Goal: Task Accomplishment & Management: Complete application form

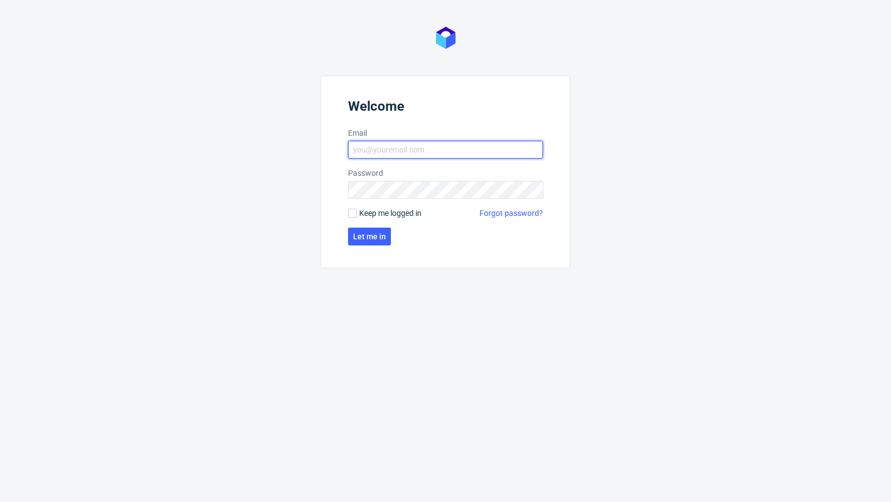
click at [408, 144] on input "Email" at bounding box center [445, 150] width 195 height 18
type input "[EMAIL_ADDRESS][PERSON_NAME][DOMAIN_NAME]"
click at [361, 238] on span "Let me in" at bounding box center [369, 237] width 33 height 8
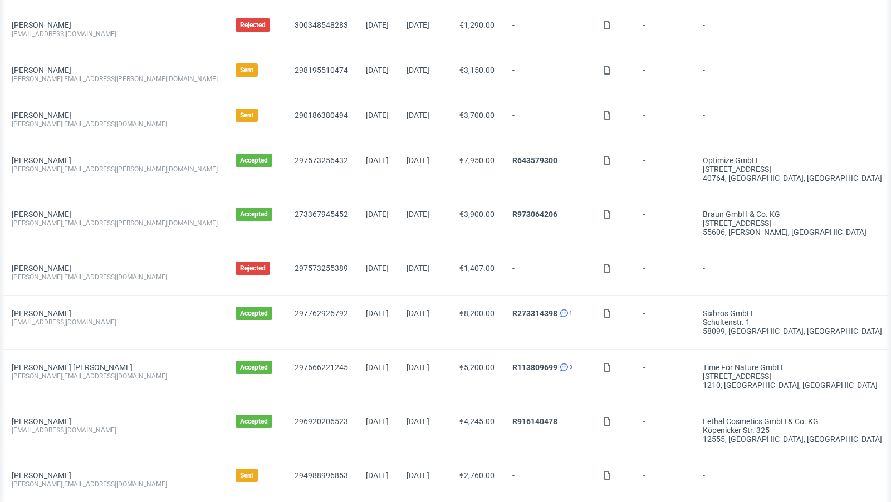
scroll to position [0, 324]
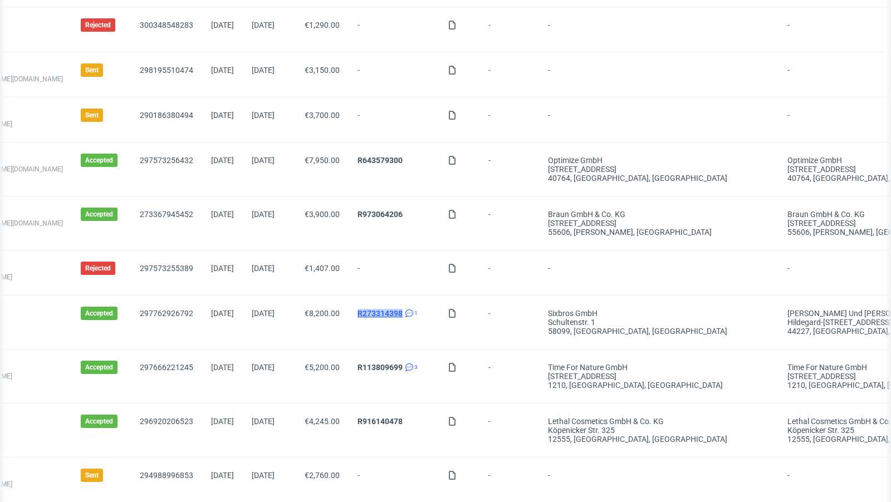
drag, startPoint x: 337, startPoint y: 306, endPoint x: 385, endPoint y: 306, distance: 47.3
click at [385, 306] on div "R273314398 1" at bounding box center [394, 322] width 90 height 53
copy link "R273314398"
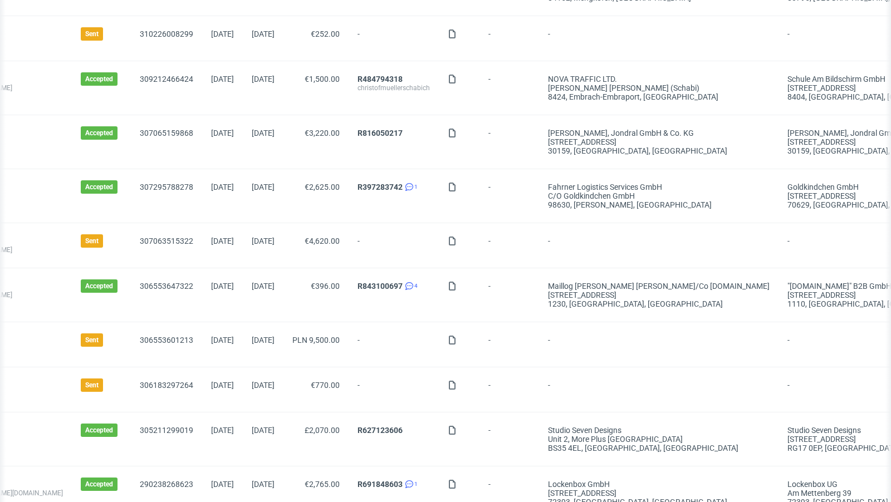
scroll to position [0, 0]
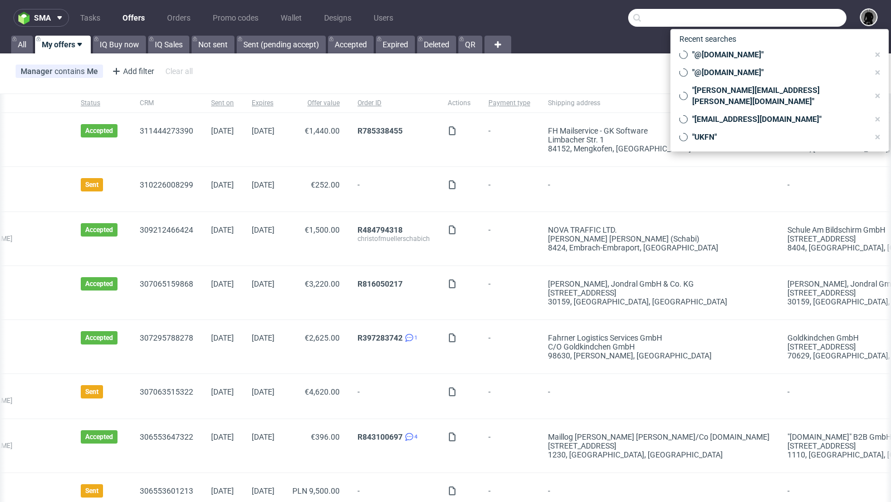
click at [782, 19] on input "text" at bounding box center [737, 18] width 218 height 18
paste input "R273314398"
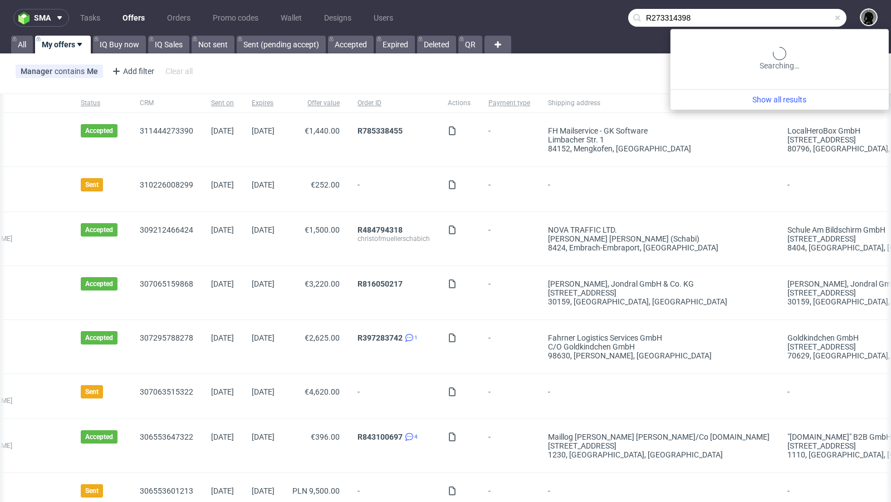
type input "R273314398"
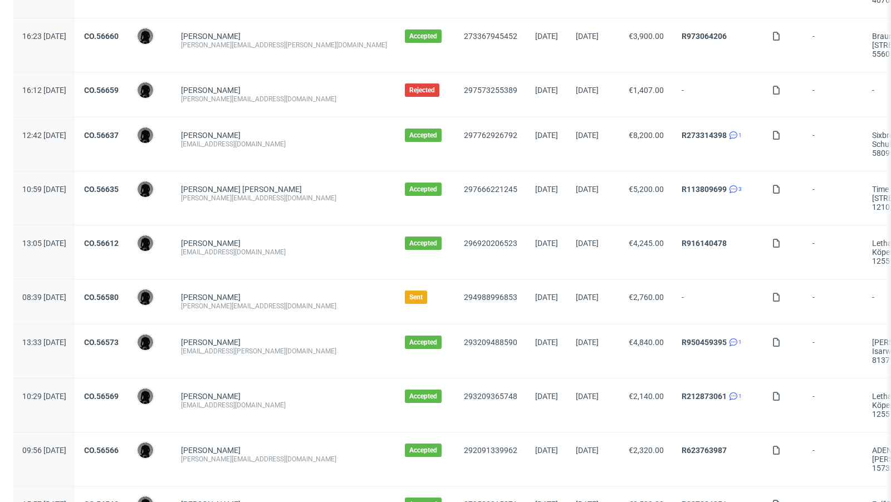
scroll to position [1046, 0]
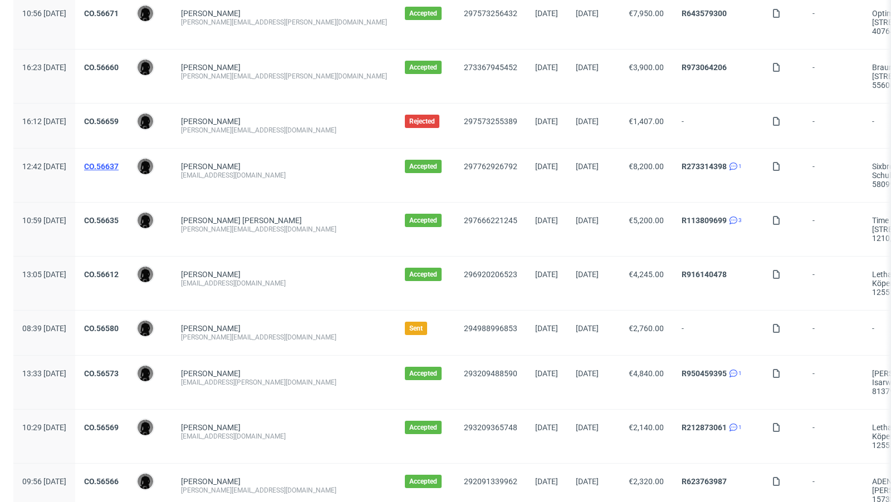
click at [119, 162] on link "CO.56637" at bounding box center [101, 166] width 35 height 9
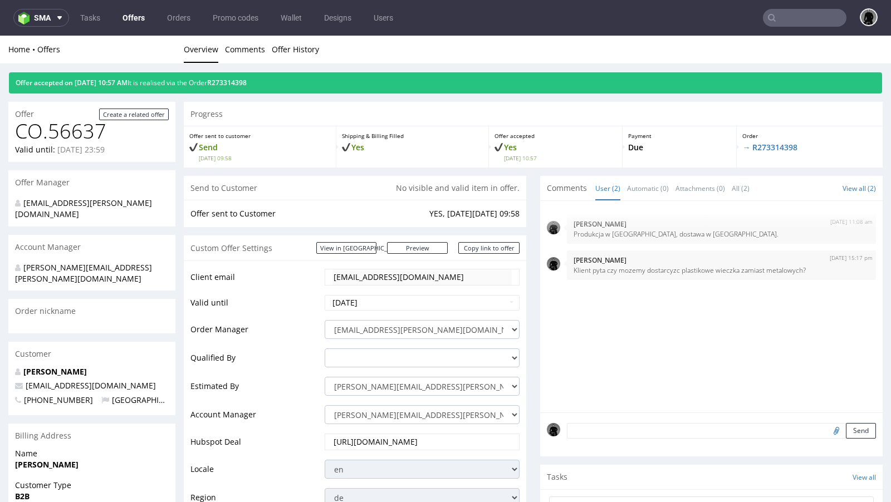
click at [774, 151] on p "→ R273314398" at bounding box center [809, 147] width 135 height 11
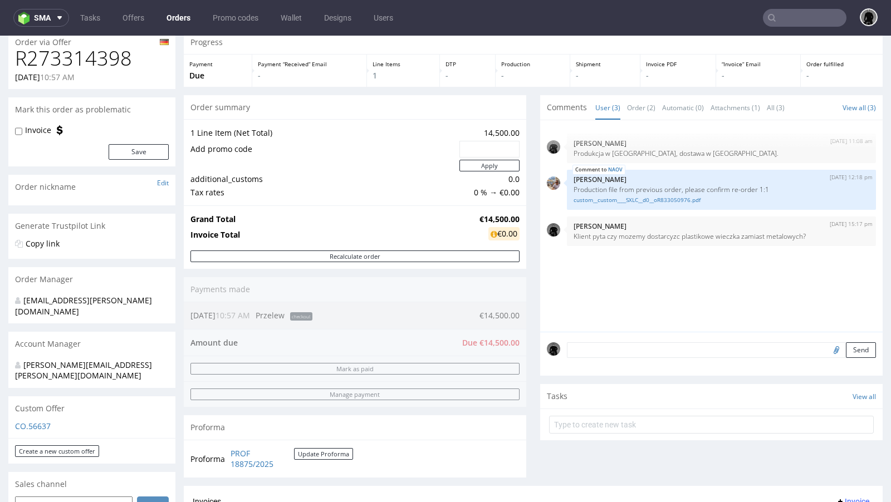
scroll to position [43, 0]
click at [616, 348] on textarea at bounding box center [721, 349] width 309 height 16
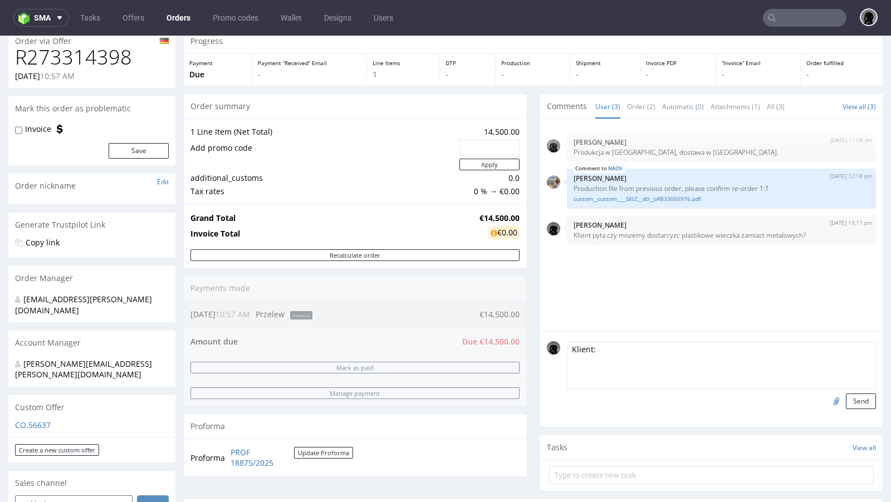
paste textarea "Proszę, aby plastikowe pokrywki były w kolorze czarnym, jeśli to możliwe."
click at [567, 360] on textarea "Klient: Proszę, aby plastikowe pokrywki były w kolorze czarnym, jeśli to możliw…" at bounding box center [721, 365] width 309 height 48
click at [835, 356] on textarea "Klient: "Proszę, aby plastikowe pokrywki były w kolorze czarnym, jeśli to możli…" at bounding box center [721, 365] width 309 height 48
type textarea "Klient: "Proszę, aby plastikowe pokrywki były w kolorze czarnym, jeśli to możli…"
click at [853, 399] on button "Send" at bounding box center [861, 402] width 30 height 16
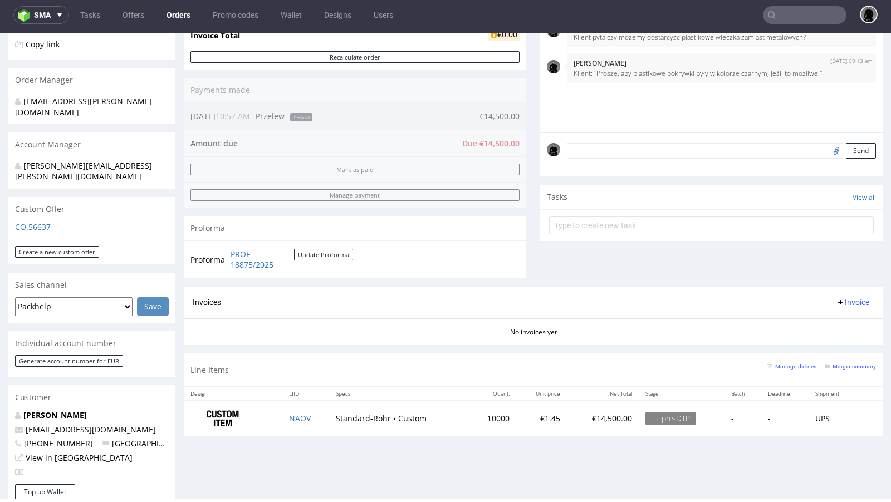
scroll to position [226, 0]
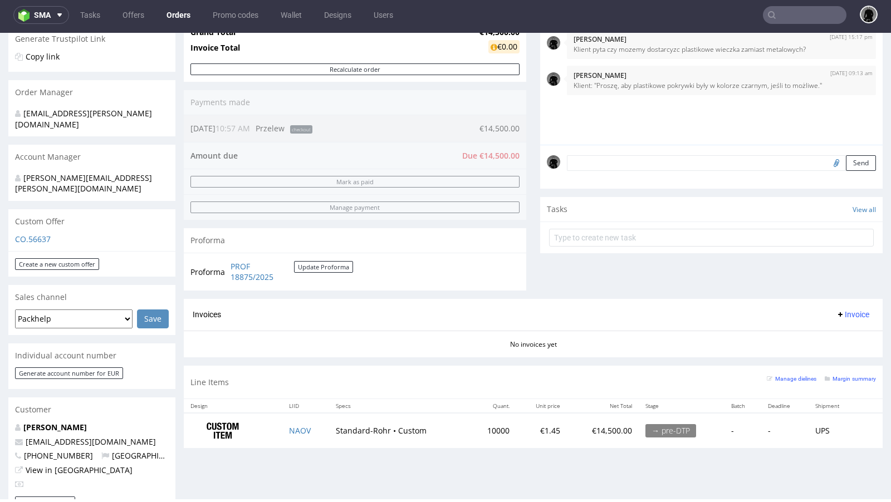
click at [19, 234] on p "CO.56637" at bounding box center [92, 239] width 154 height 11
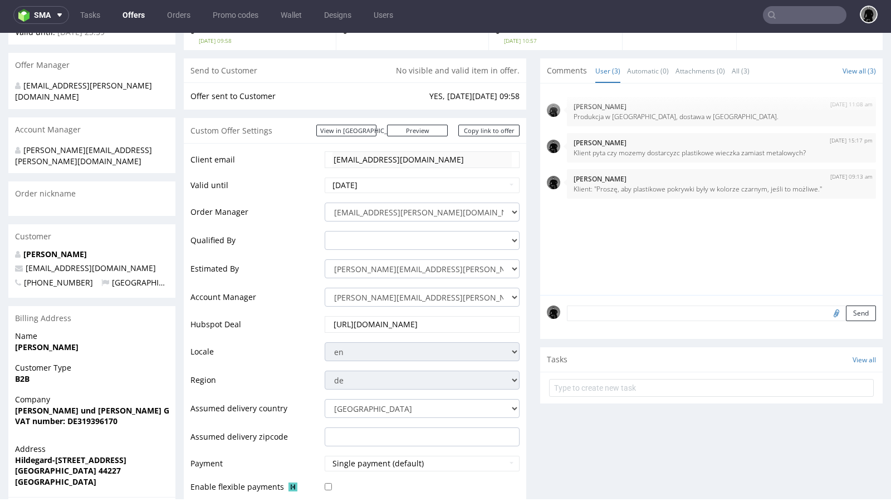
scroll to position [121, 0]
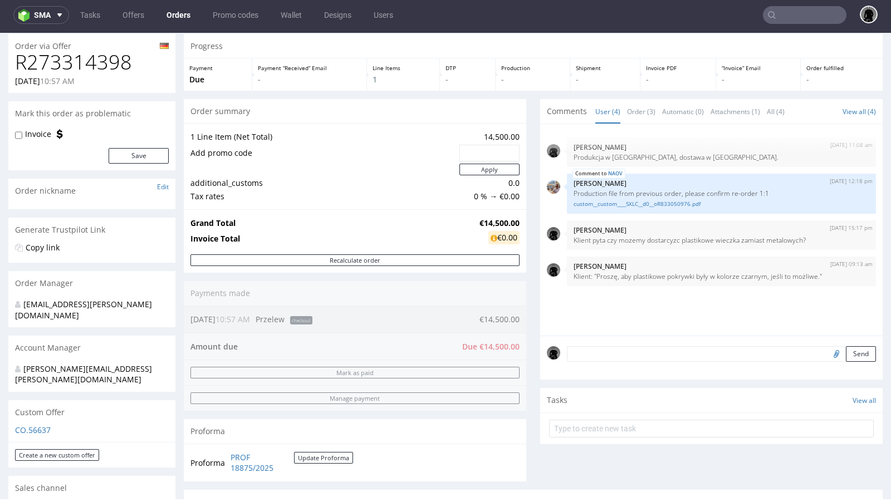
scroll to position [4, 0]
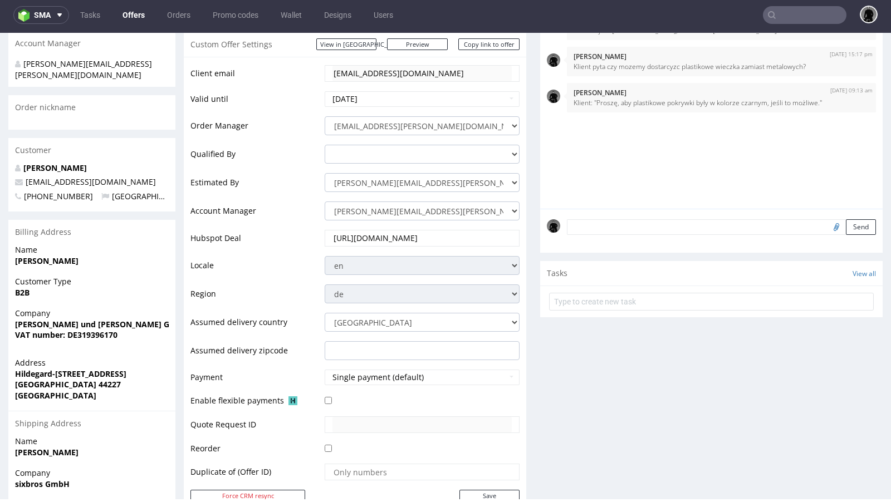
scroll to position [192, 0]
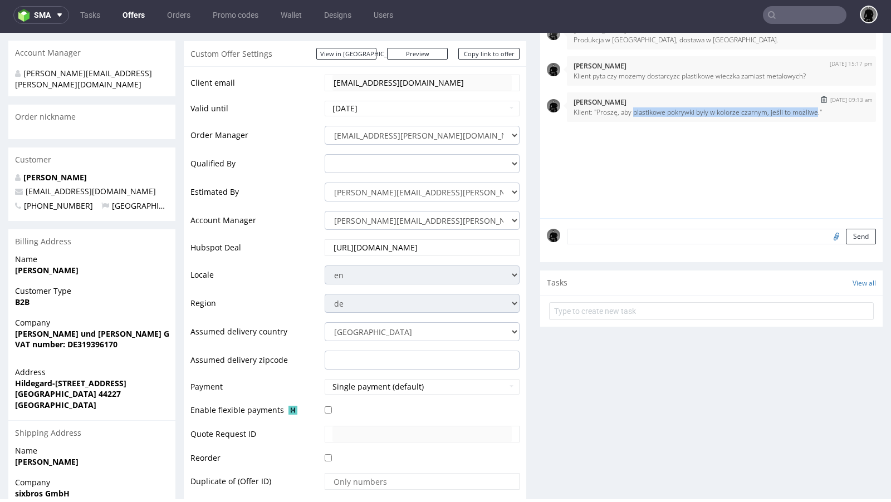
drag, startPoint x: 819, startPoint y: 112, endPoint x: 631, endPoint y: 110, distance: 187.1
click at [631, 110] on p "Klient: "Proszę, aby plastikowe pokrywki były w kolorze czarnym, jeśli to możli…" at bounding box center [722, 112] width 296 height 8
copy p "plastikowe pokrywki były w kolorze czarnym, jeśli to możliwe"
click at [131, 17] on link "Offers" at bounding box center [134, 15] width 36 height 18
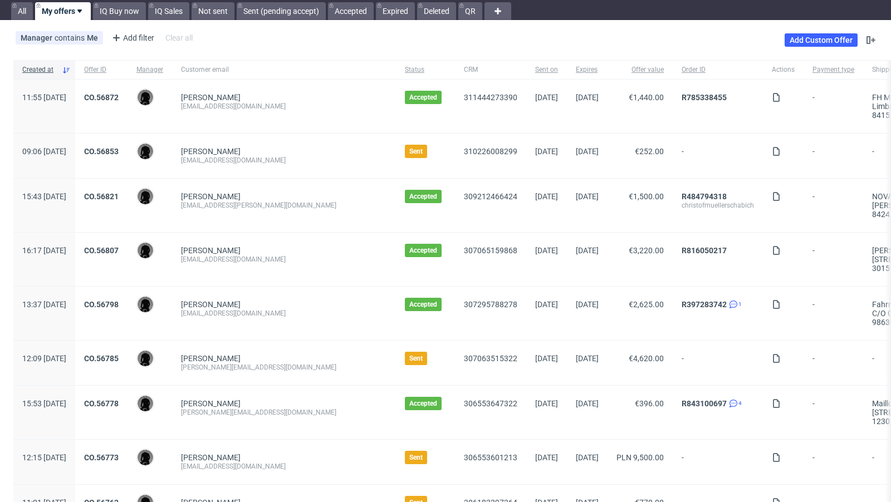
scroll to position [43, 0]
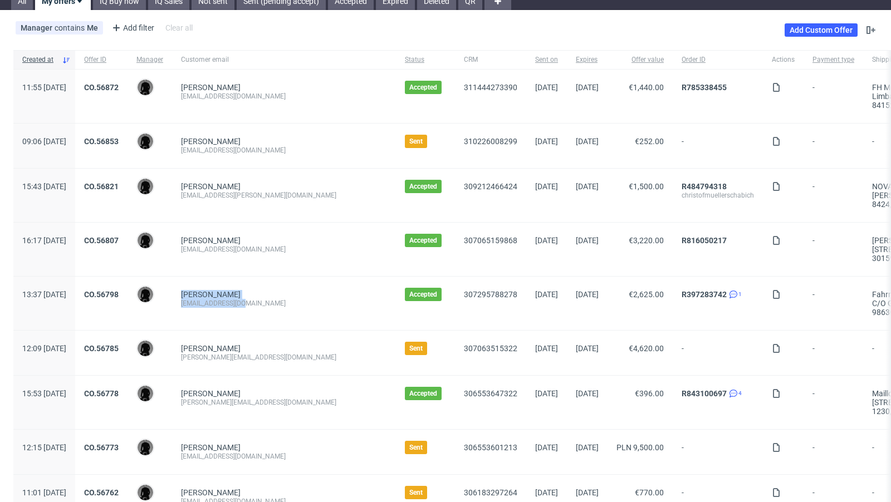
drag, startPoint x: 286, startPoint y: 300, endPoint x: 211, endPoint y: 297, distance: 75.2
click at [211, 297] on div "[PERSON_NAME] [EMAIL_ADDRESS][DOMAIN_NAME]" at bounding box center [284, 303] width 224 height 53
click at [232, 300] on div "[EMAIL_ADDRESS][DOMAIN_NAME]" at bounding box center [284, 303] width 206 height 9
click at [232, 300] on div "ds@goldkindchen.de" at bounding box center [284, 303] width 206 height 9
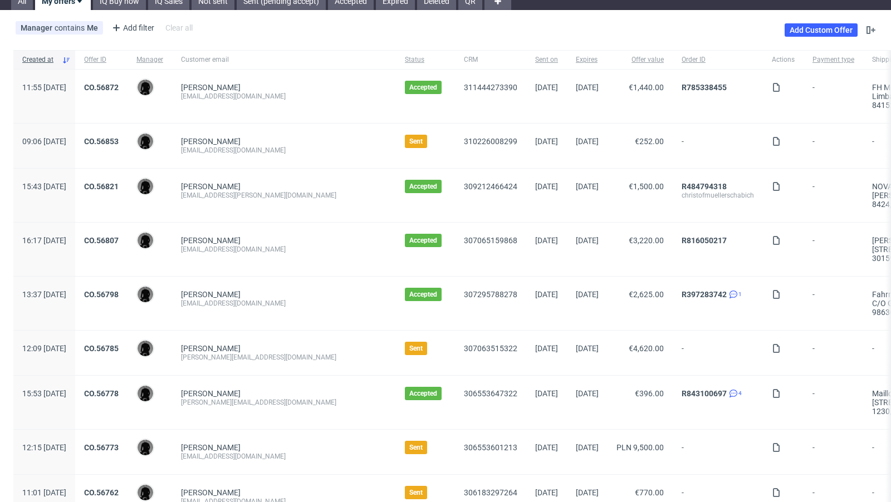
click at [455, 208] on div "309212466424" at bounding box center [490, 195] width 71 height 53
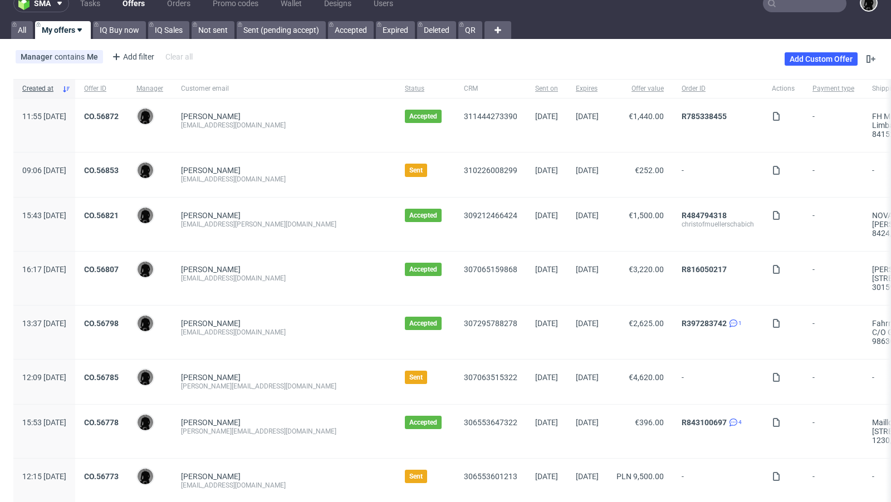
scroll to position [0, 0]
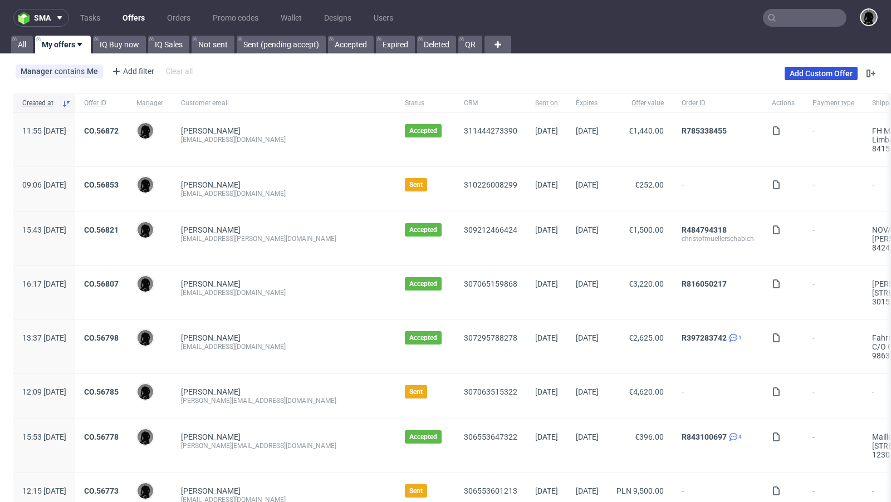
click at [805, 75] on link "Add Custom Offer" at bounding box center [821, 73] width 73 height 13
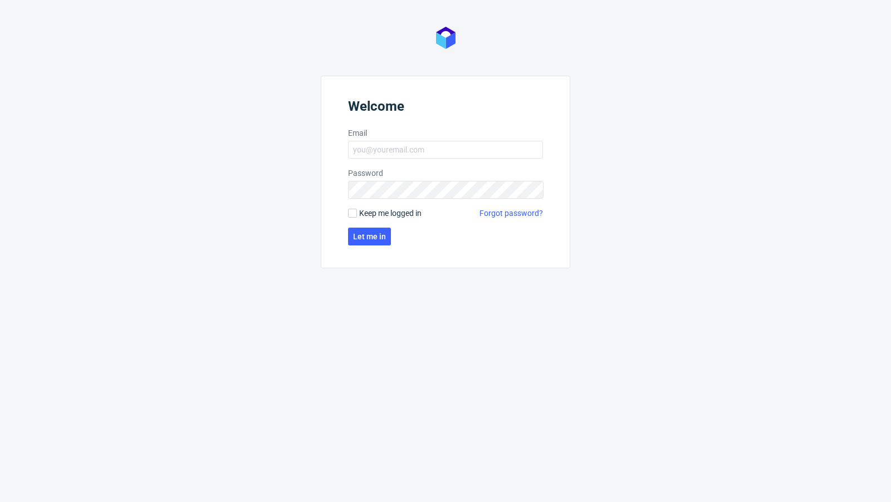
click at [404, 161] on form "Welcome Email Password Keep me logged in Forgot password? Let me in" at bounding box center [445, 172] width 249 height 193
click at [401, 155] on input "Email" at bounding box center [445, 150] width 195 height 18
type input "[EMAIL_ADDRESS][PERSON_NAME][DOMAIN_NAME]"
click at [362, 244] on button "Let me in" at bounding box center [369, 237] width 43 height 18
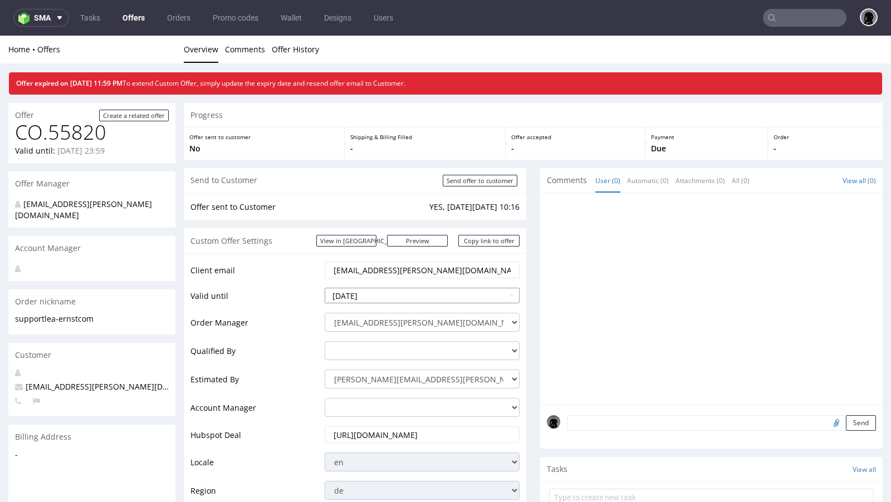
click at [375, 295] on input "2025-09-20" at bounding box center [422, 296] width 195 height 16
click at [374, 249] on td "23" at bounding box center [368, 245] width 17 height 17
type input "2025-09-23"
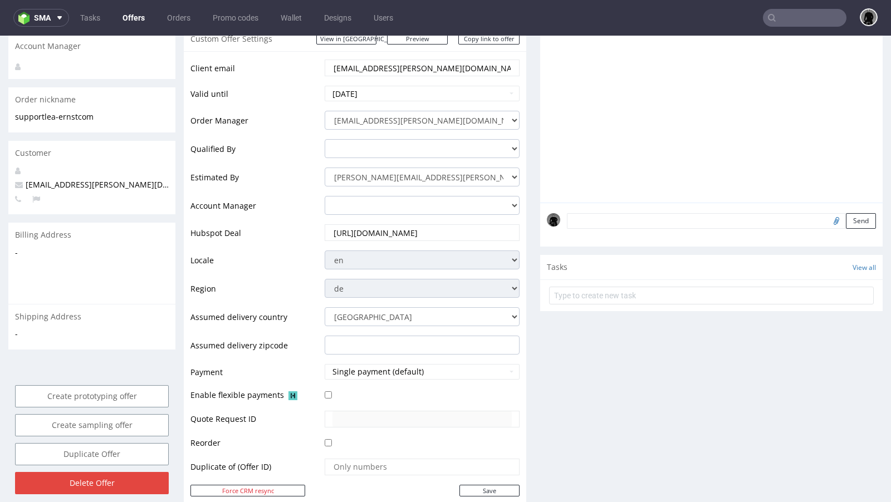
scroll to position [204, 0]
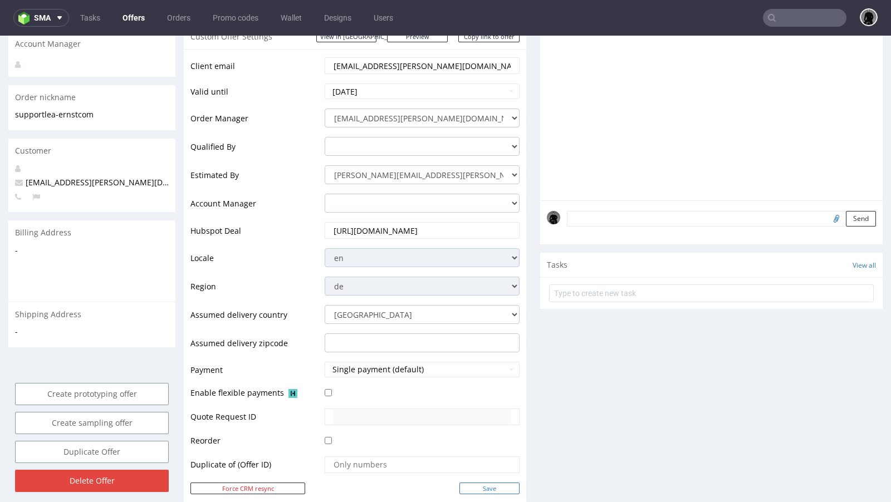
click at [471, 483] on input "Save" at bounding box center [489, 489] width 60 height 12
type input "In progress..."
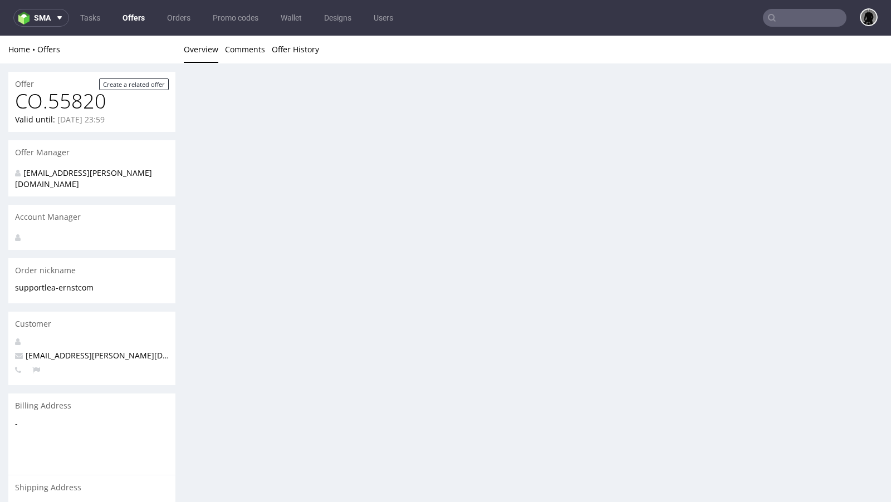
scroll to position [0, 0]
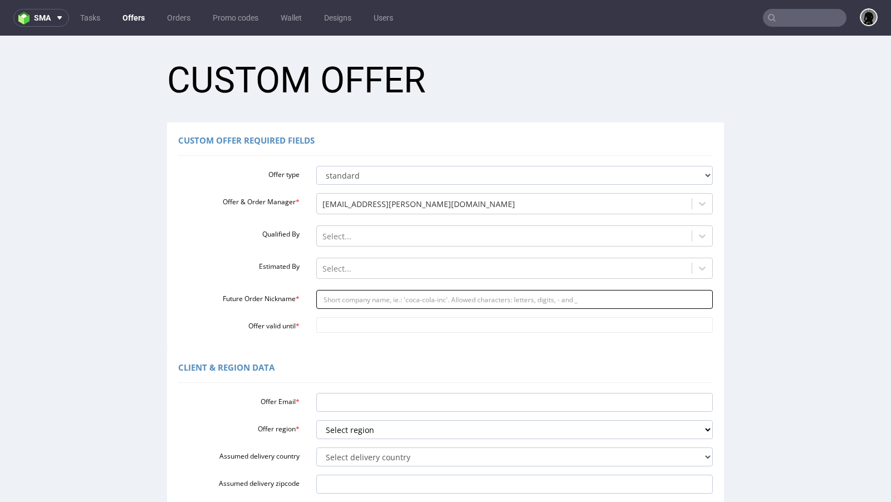
click at [348, 296] on input "Future Order Nickname *" at bounding box center [514, 299] width 397 height 19
paste input "dsgoldkindchende"
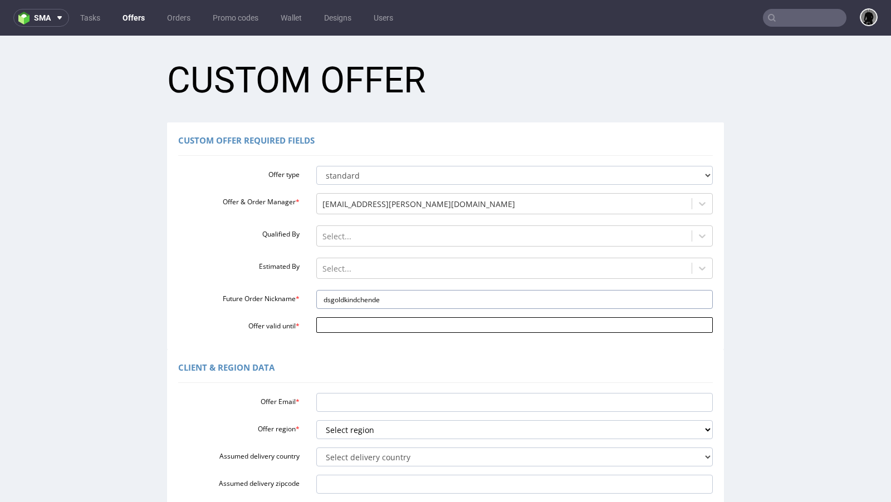
type input "dsgoldkindchende"
click at [354, 329] on input "Offer valid until *" at bounding box center [514, 325] width 397 height 16
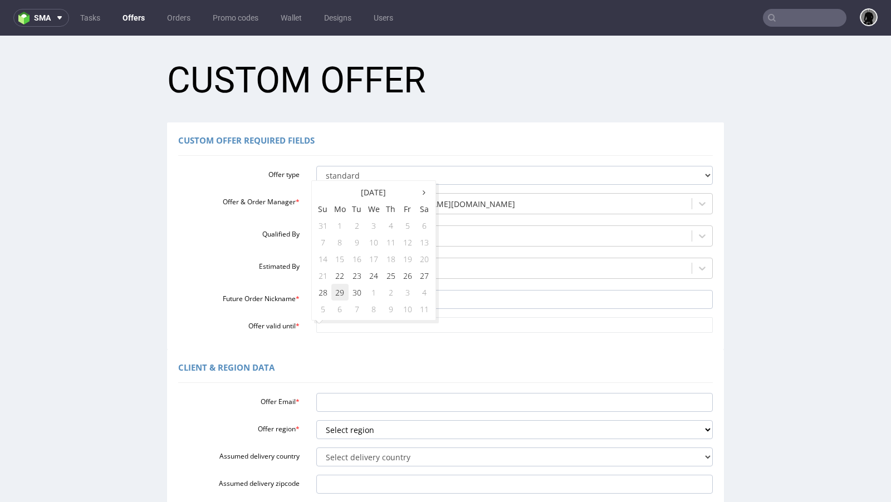
click at [342, 291] on td "29" at bounding box center [339, 292] width 17 height 17
type input "[DATE]"
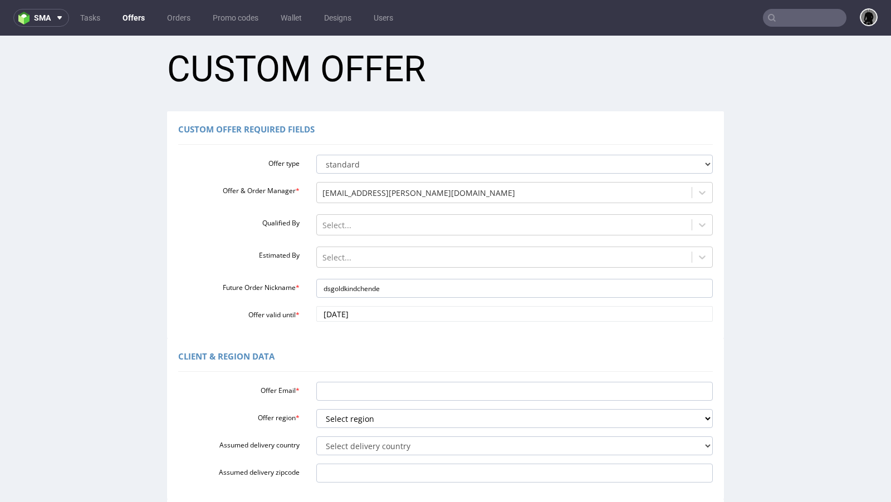
scroll to position [22, 0]
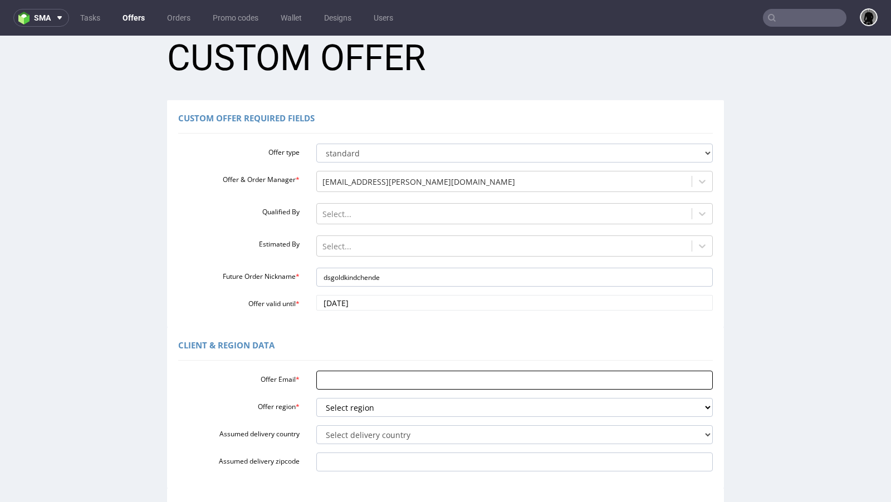
click at [361, 377] on input "Offer Email *" at bounding box center [514, 380] width 397 height 19
paste input "[EMAIL_ADDRESS][DOMAIN_NAME]"
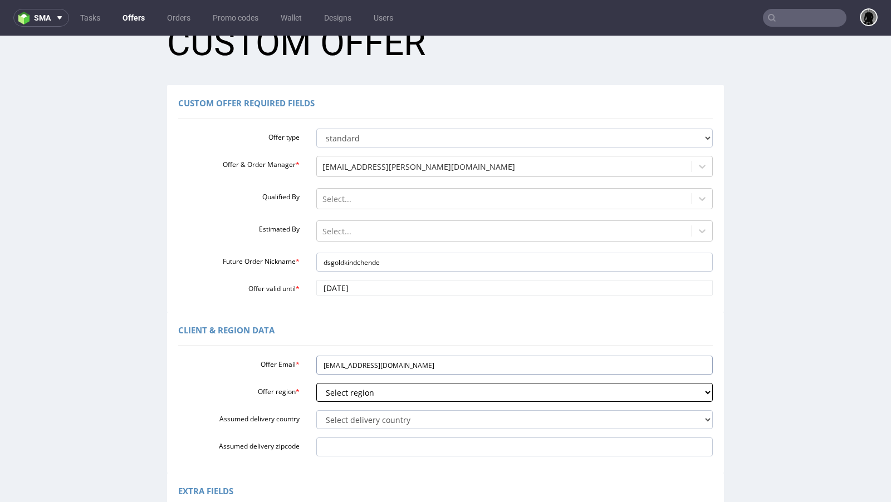
type input "[EMAIL_ADDRESS][DOMAIN_NAME]"
click at [355, 390] on select "Select region eu gb de pl fr it es" at bounding box center [514, 392] width 397 height 19
select select "de"
click at [316, 383] on select "Select region eu gb de pl fr it es" at bounding box center [514, 392] width 397 height 19
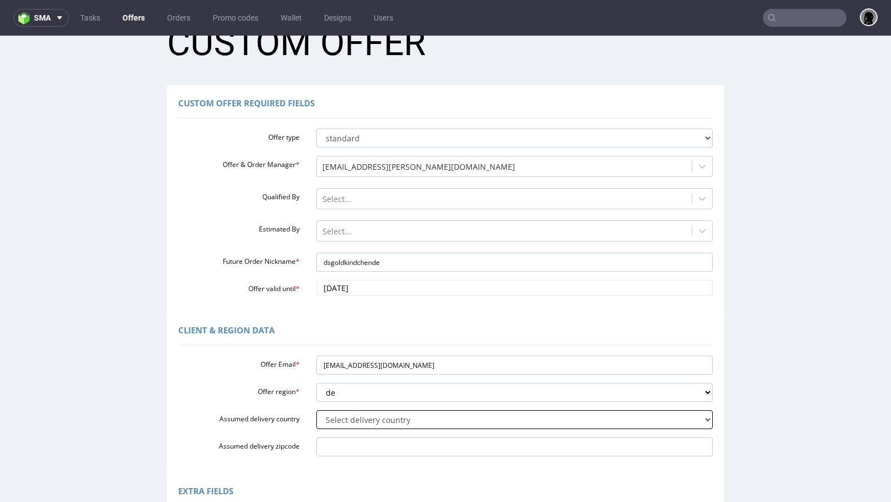
click at [355, 418] on select "Select delivery country Andorra Afghanistan Anguilla Albania Armenia Antarctica…" at bounding box center [514, 419] width 397 height 19
select select "57"
click at [316, 410] on select "Select delivery country Andorra Afghanistan Anguilla Albania Armenia Antarctica…" at bounding box center [514, 419] width 397 height 19
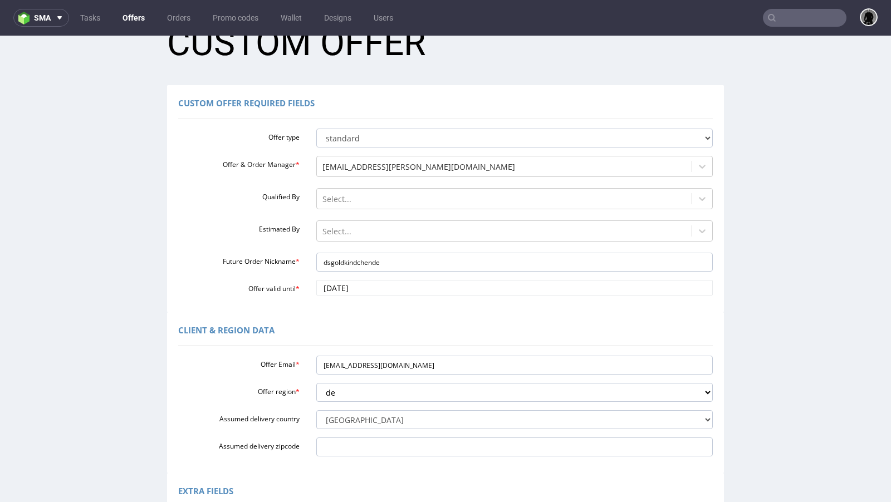
click at [390, 322] on div "Client & Region data" at bounding box center [445, 332] width 535 height 27
click at [351, 228] on div at bounding box center [504, 231] width 364 height 13
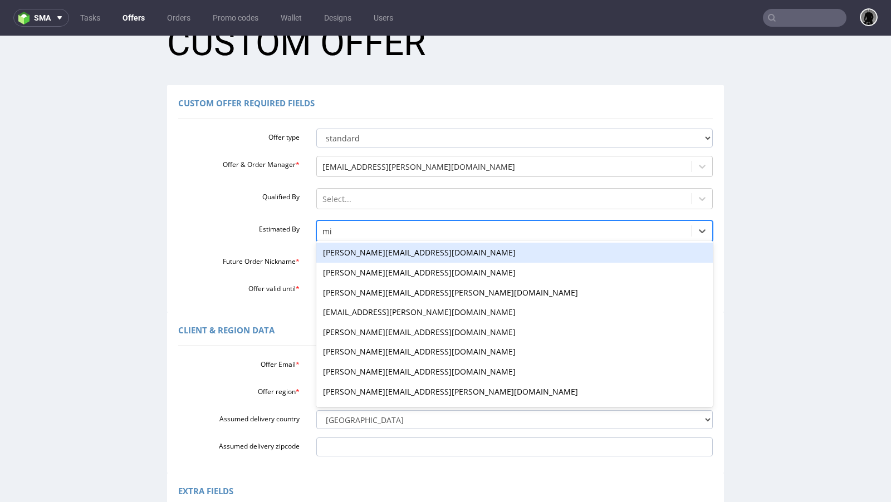
type input "mich"
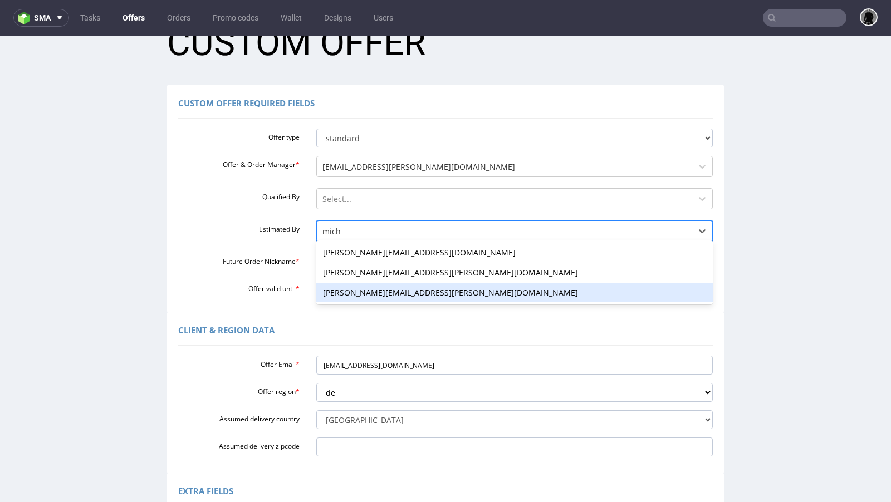
click at [354, 293] on div "[PERSON_NAME][EMAIL_ADDRESS][PERSON_NAME][DOMAIN_NAME]" at bounding box center [514, 293] width 397 height 20
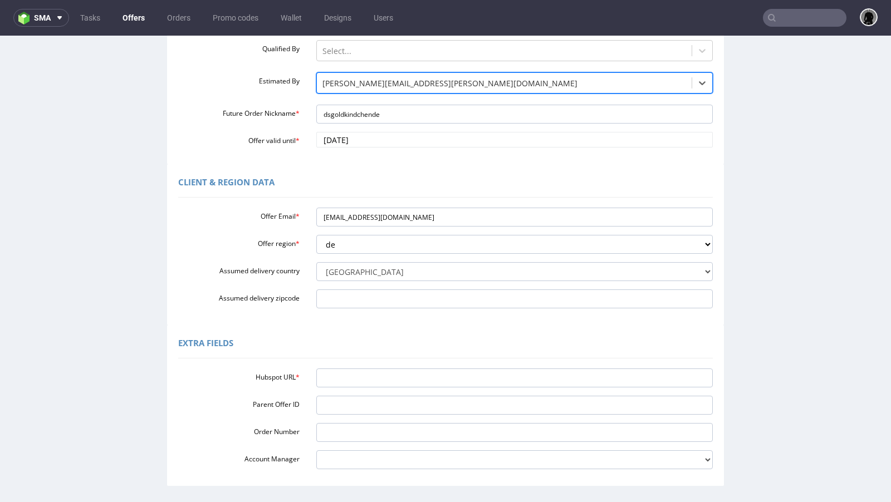
scroll to position [197, 0]
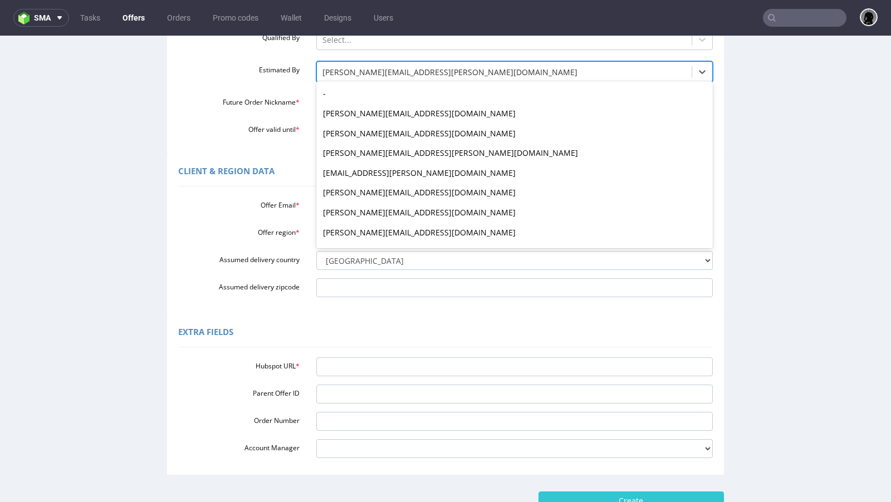
click at [429, 70] on div at bounding box center [504, 72] width 364 height 13
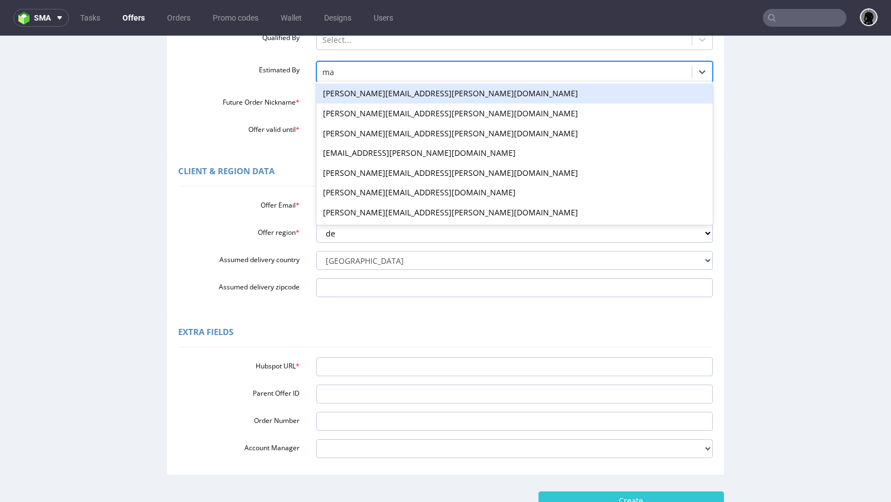
scroll to position [0, 0]
type input "mac"
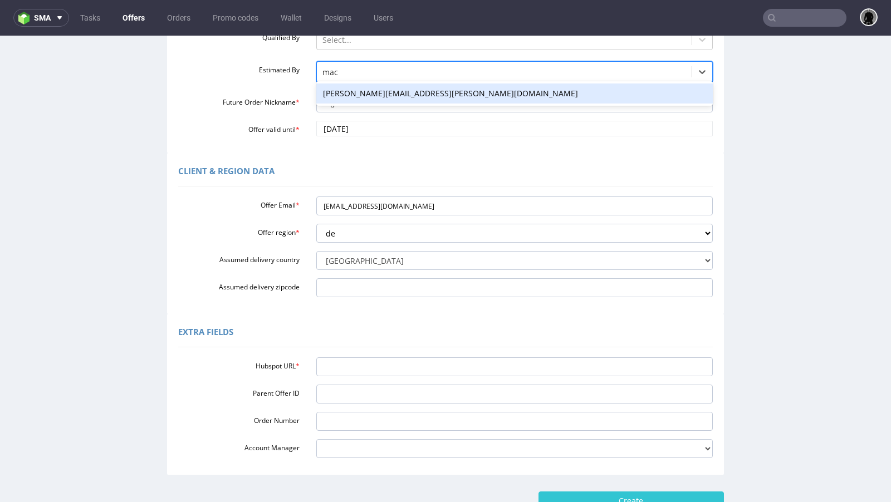
click at [359, 91] on div "maciej.sikora@packhelp.com" at bounding box center [514, 94] width 397 height 20
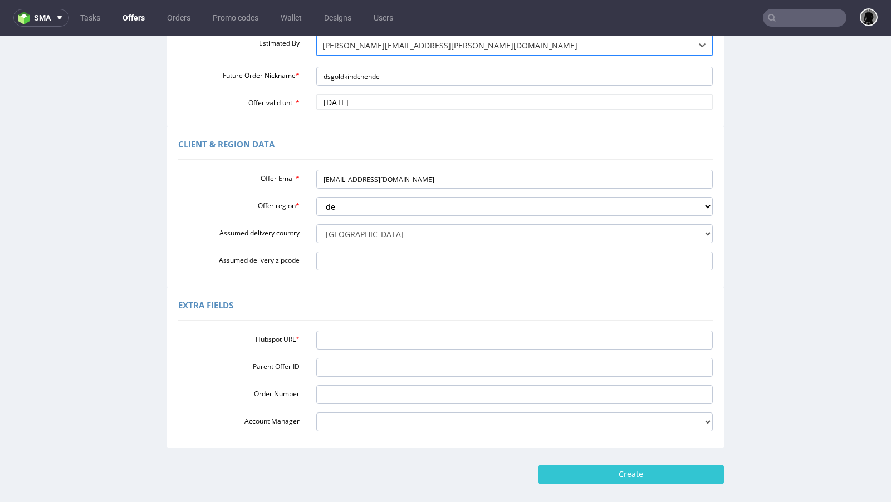
scroll to position [234, 0]
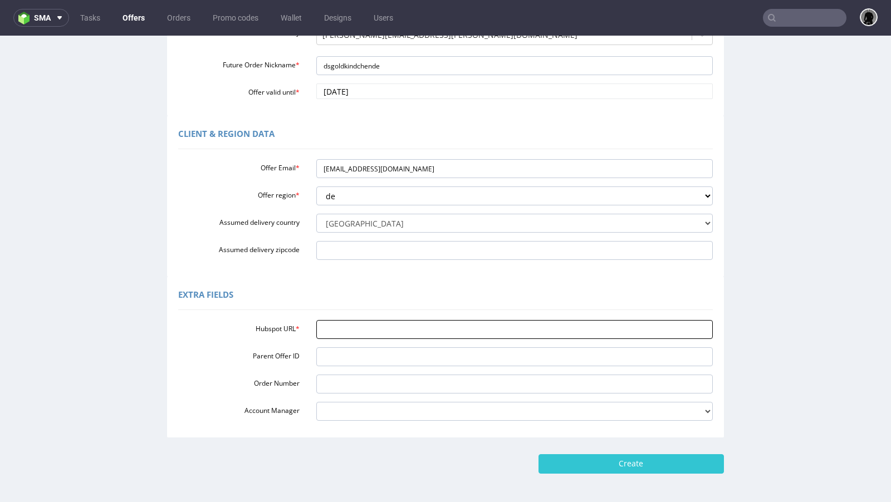
click at [360, 336] on input "Hubspot URL *" at bounding box center [514, 329] width 397 height 19
paste input "https://app-eu1.hubspot.com/contacts/25600958/record/0-3/311727173877/"
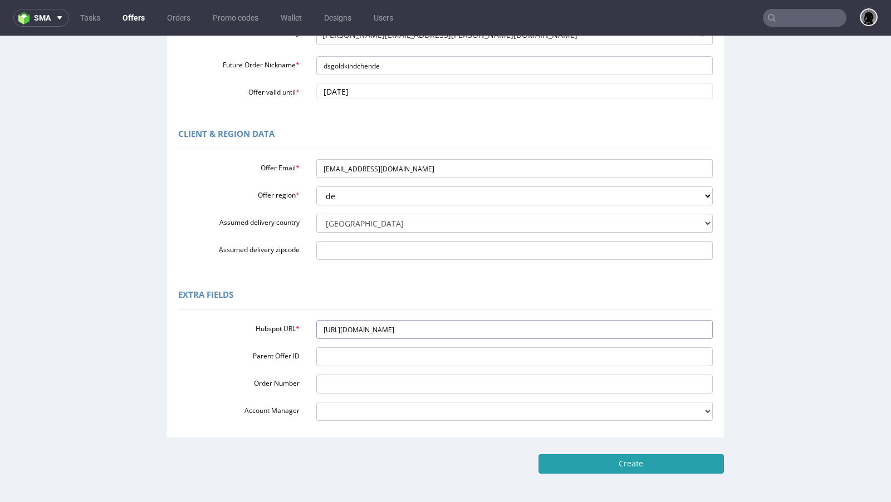
type input "https://app-eu1.hubspot.com/contacts/25600958/record/0-3/311727173877/"
click at [606, 469] on input "Create" at bounding box center [630, 463] width 185 height 19
type input "Please wait..."
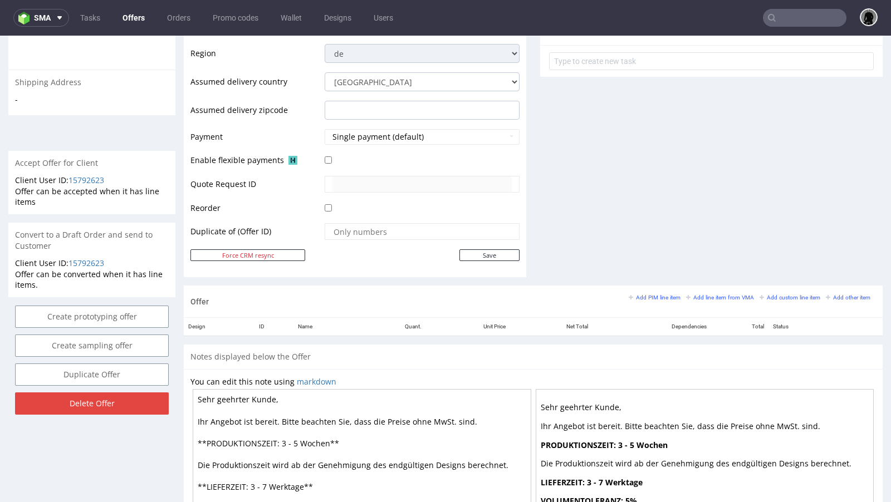
scroll to position [422, 0]
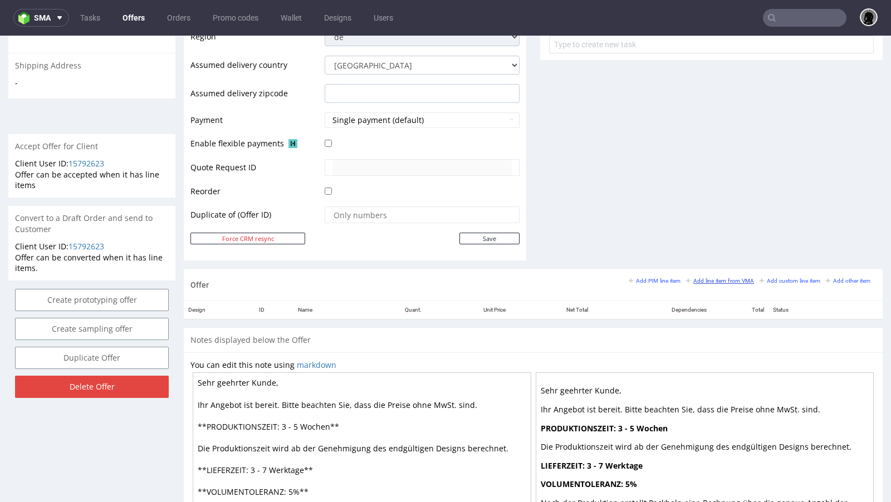
click at [713, 279] on small "Add line item from VMA" at bounding box center [720, 281] width 68 height 6
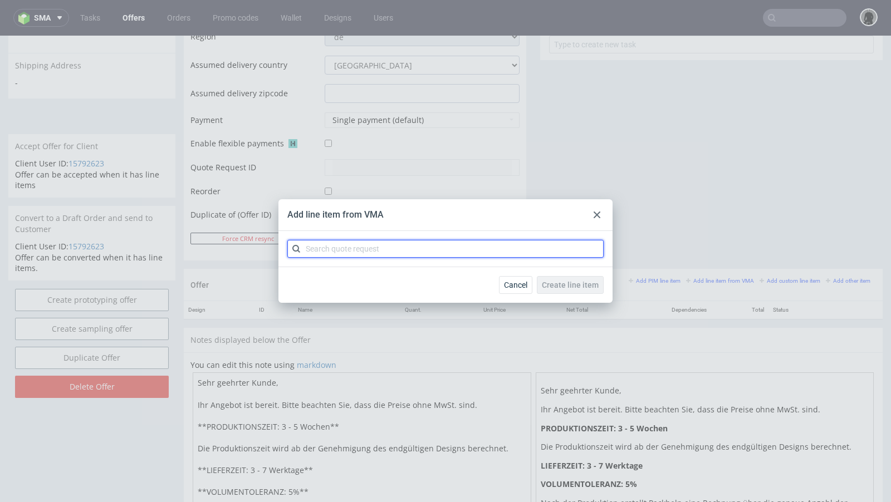
click at [388, 241] on input "text" at bounding box center [445, 249] width 316 height 18
paste input "CBKV"
type input "CBKV"
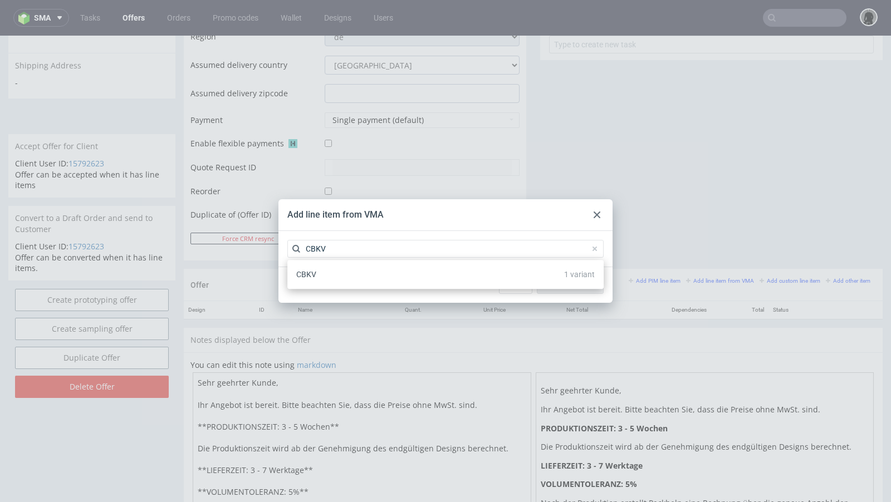
click at [341, 275] on div "CBKV 1 variant" at bounding box center [445, 275] width 307 height 20
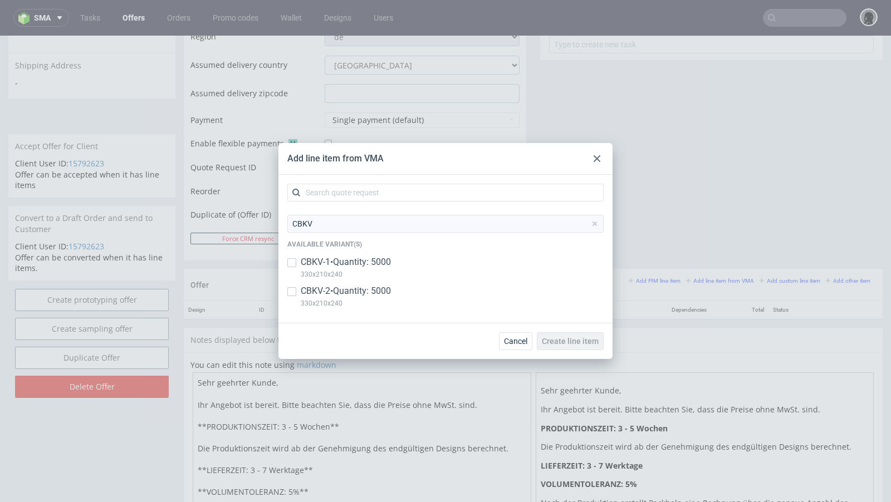
click at [331, 289] on p "CBKV-2 • Quantity: 5000" at bounding box center [346, 291] width 90 height 12
checkbox input "true"
click at [569, 339] on span "Create line item" at bounding box center [570, 341] width 57 height 8
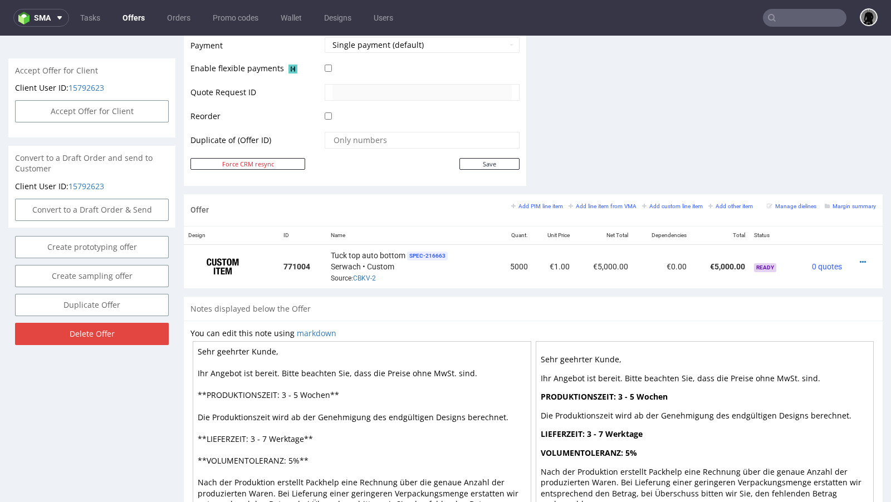
scroll to position [509, 0]
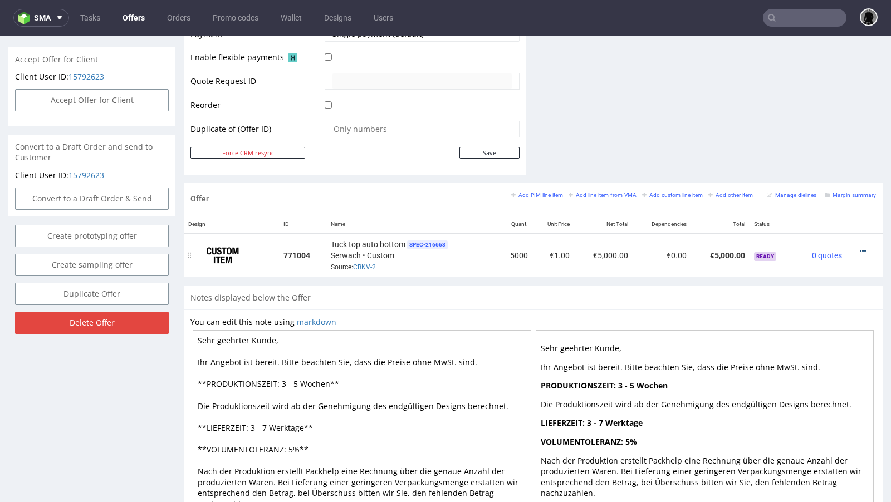
click at [860, 247] on icon at bounding box center [863, 251] width 6 height 8
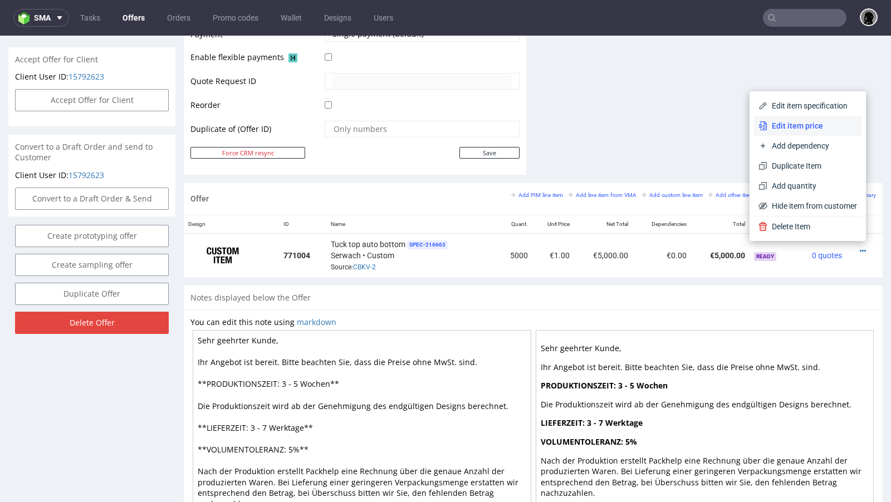
click at [809, 123] on span "Edit item price" at bounding box center [812, 125] width 90 height 11
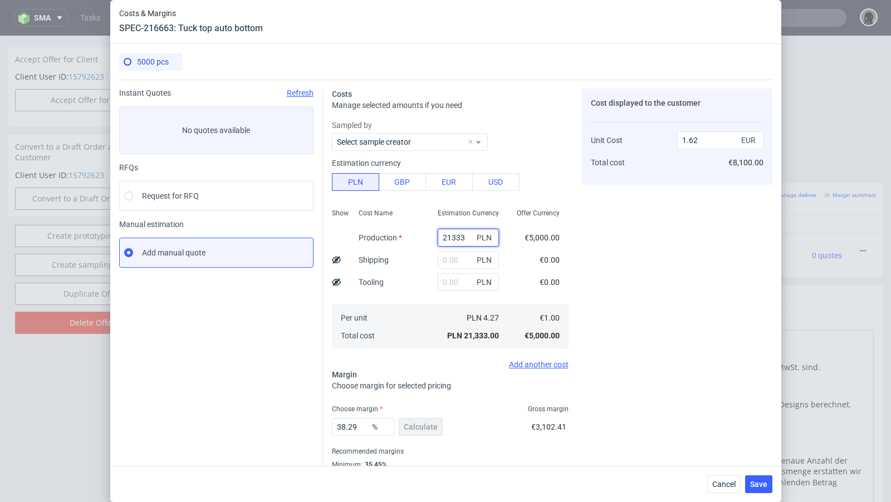
click at [447, 233] on input "21333" at bounding box center [468, 238] width 61 height 18
paste input "11900.00"
type input "11900"
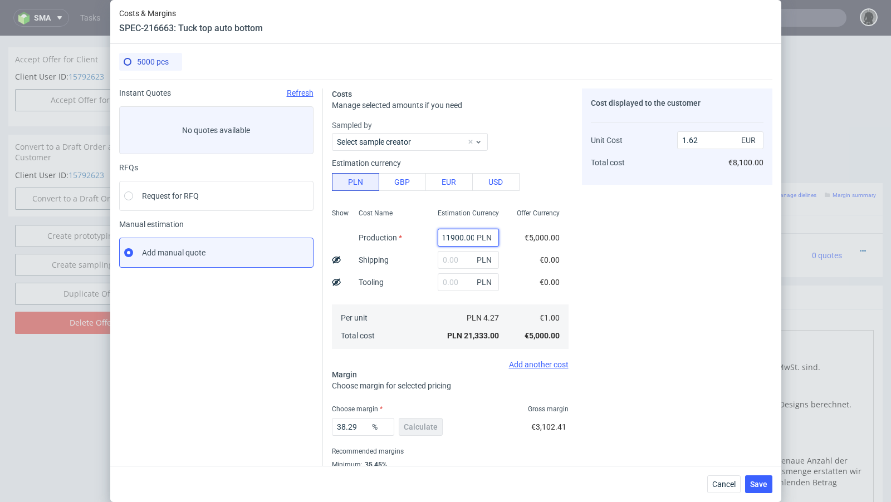
type input "0.9"
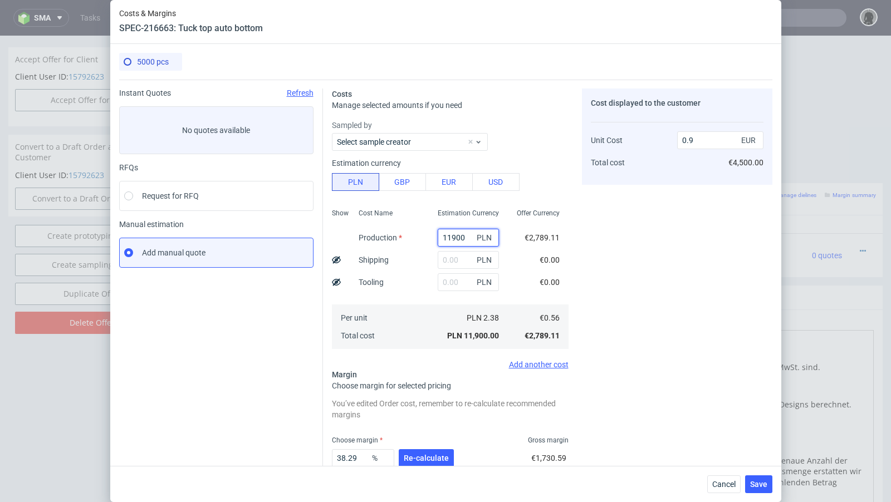
scroll to position [0, 0]
type input "11900"
click at [271, 336] on div "Instant Quotes Refresh No quotes available RFQs Request for RFQ Manual estimati…" at bounding box center [221, 308] width 204 height 439
click at [453, 253] on input "text" at bounding box center [468, 260] width 61 height 18
paste input "3290"
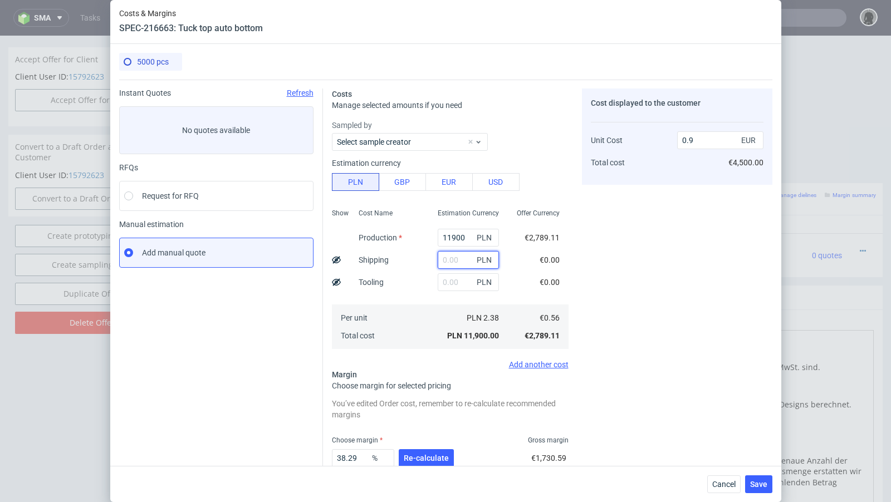
type input "3290"
type input "1.15"
type input "3290"
click at [418, 455] on span "Re-calculate" at bounding box center [426, 458] width 45 height 8
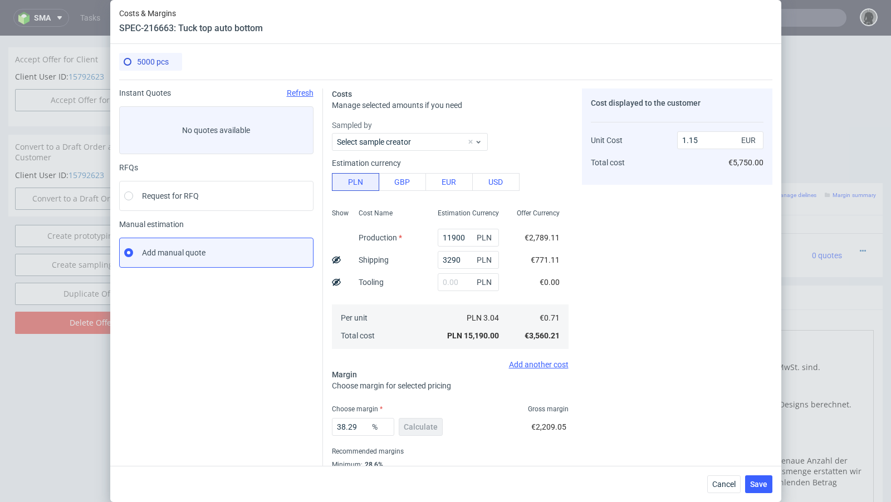
scroll to position [38, 0]
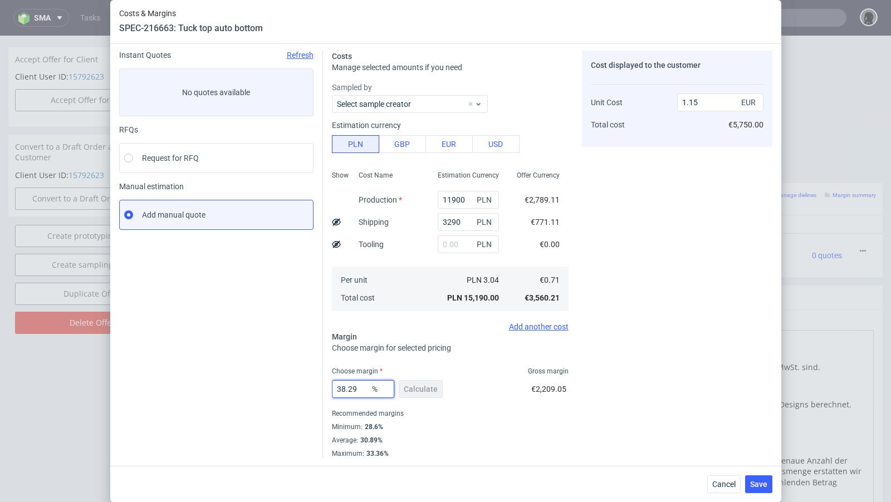
drag, startPoint x: 360, startPoint y: 391, endPoint x: 276, endPoint y: 381, distance: 84.6
click at [276, 381] on div "Instant Quotes Refresh No quotes available RFQs Request for RFQ Manual estimati…" at bounding box center [445, 250] width 653 height 417
type input "33"
type input "1.06"
click at [203, 375] on div "Instant Quotes Refresh No quotes available RFQs Request for RFQ Manual estimati…" at bounding box center [221, 255] width 204 height 408
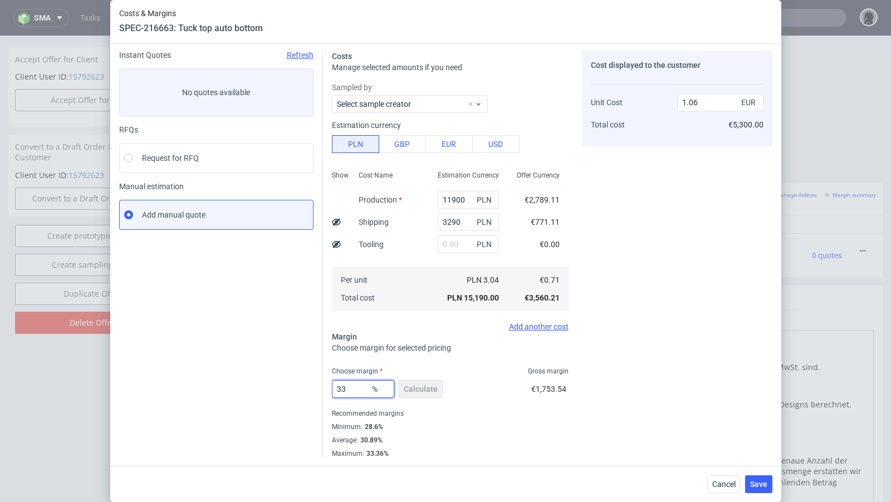
click at [355, 388] on input "33" at bounding box center [363, 389] width 62 height 18
type input "33.8"
type input "1.07"
type input "33.4"
type input "1.06"
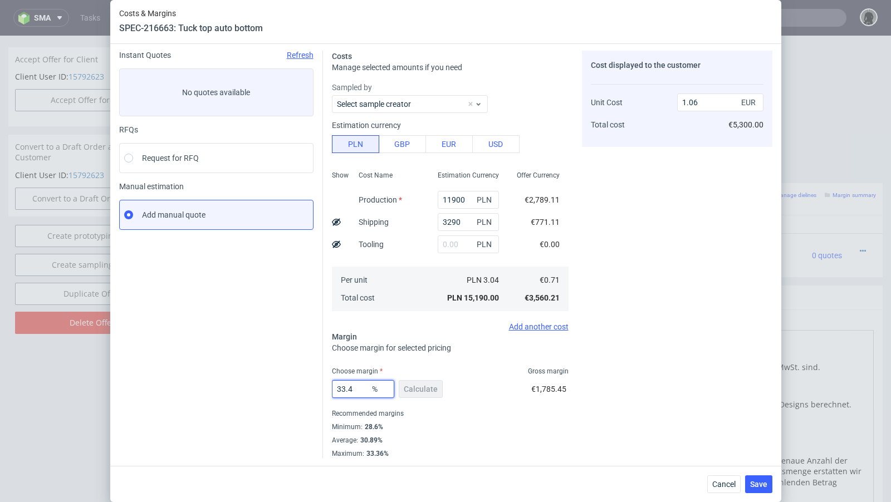
type input "33.44"
type input "1.07"
type input "33.4"
type input "1.06"
type input "33.4"
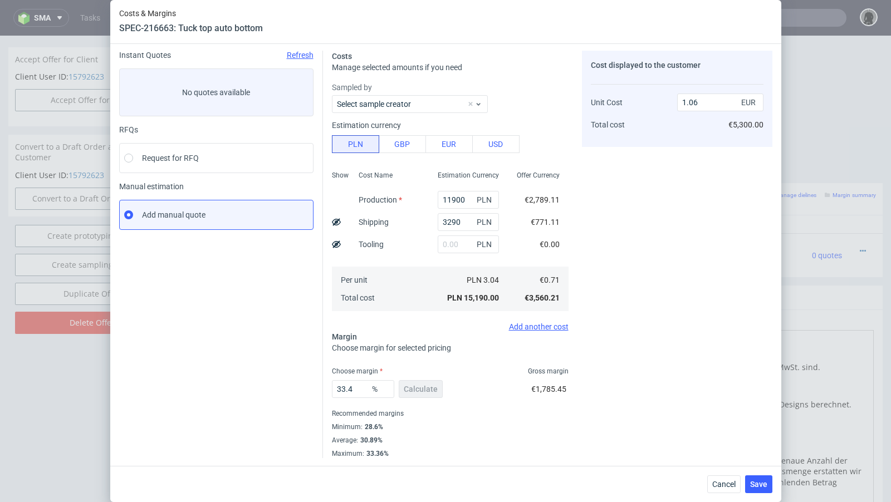
click at [295, 374] on div "Instant Quotes Refresh No quotes available RFQs Request for RFQ Manual estimati…" at bounding box center [221, 255] width 204 height 408
click at [760, 484] on span "Save" at bounding box center [758, 485] width 17 height 8
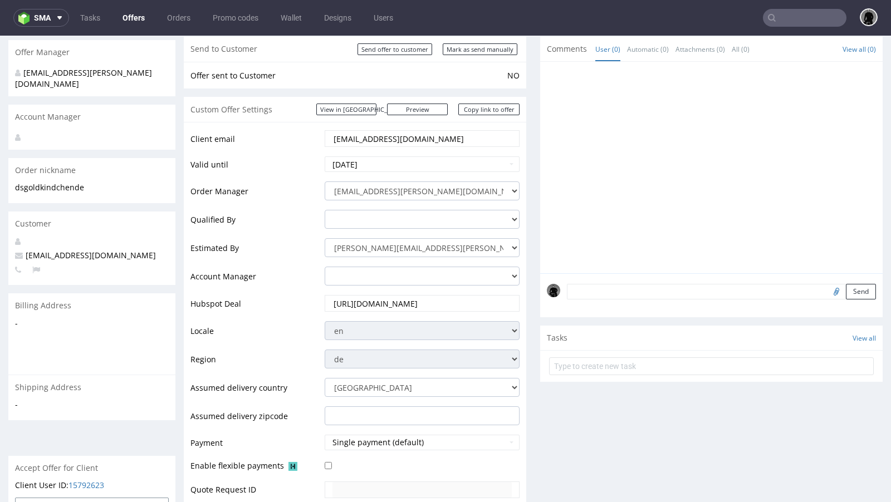
scroll to position [48, 0]
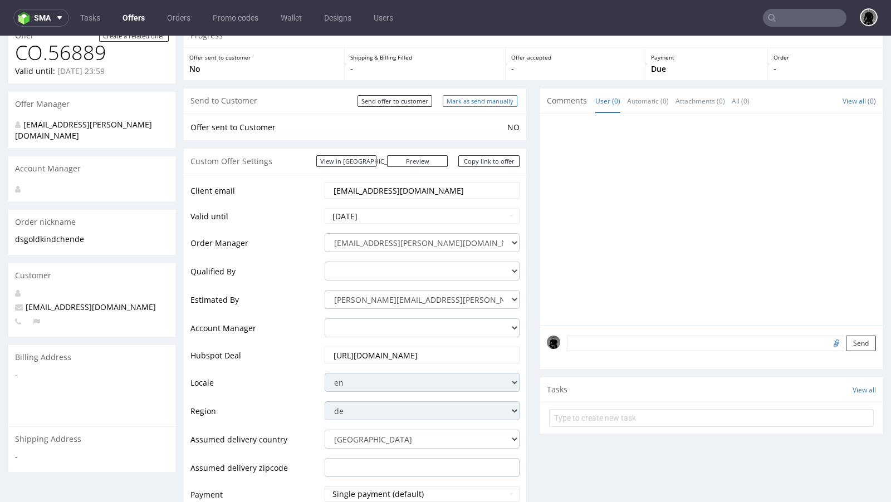
click at [471, 98] on input "Mark as send manually" at bounding box center [480, 101] width 75 height 12
type input "In progress..."
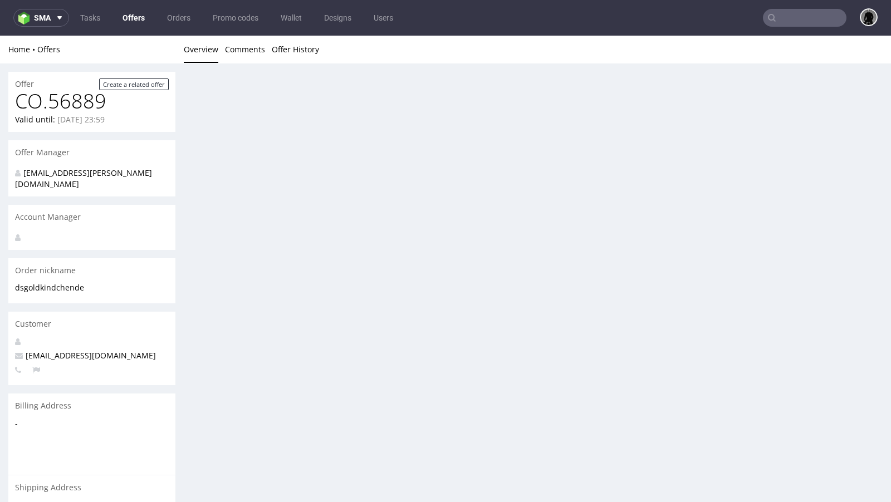
scroll to position [0, 0]
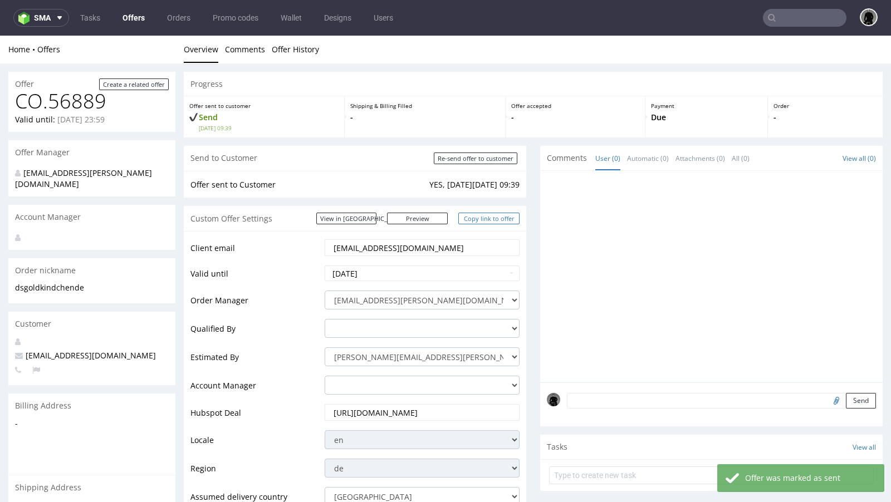
click at [468, 216] on link "Copy link to offer" at bounding box center [488, 219] width 61 height 12
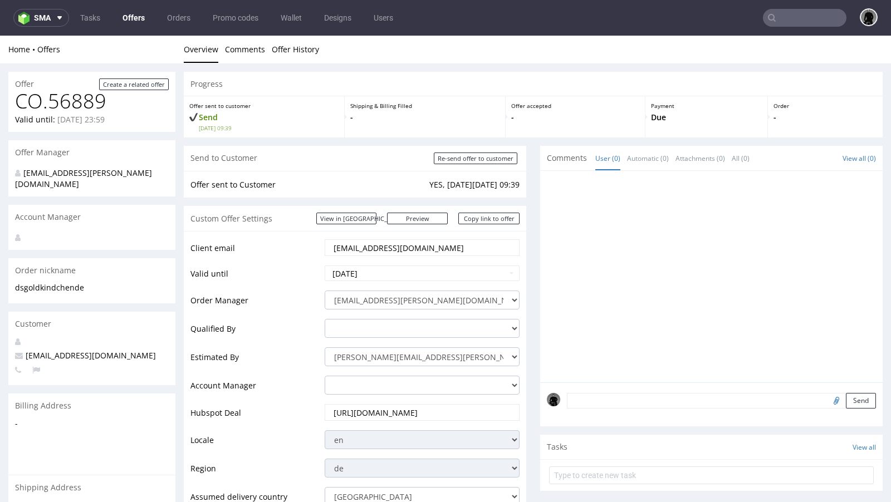
click at [126, 17] on link "Offers" at bounding box center [134, 18] width 36 height 18
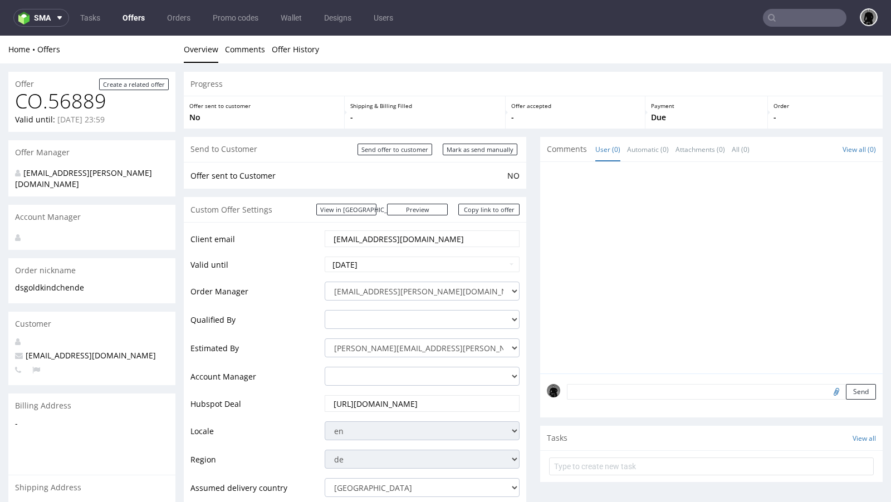
click at [53, 350] on span "[EMAIL_ADDRESS][DOMAIN_NAME]" at bounding box center [85, 355] width 141 height 11
click at [53, 350] on span "ds@goldkindchen.de" at bounding box center [85, 355] width 141 height 11
copy span "ds@goldkindchen.de"
click at [800, 14] on input "text" at bounding box center [805, 18] width 84 height 18
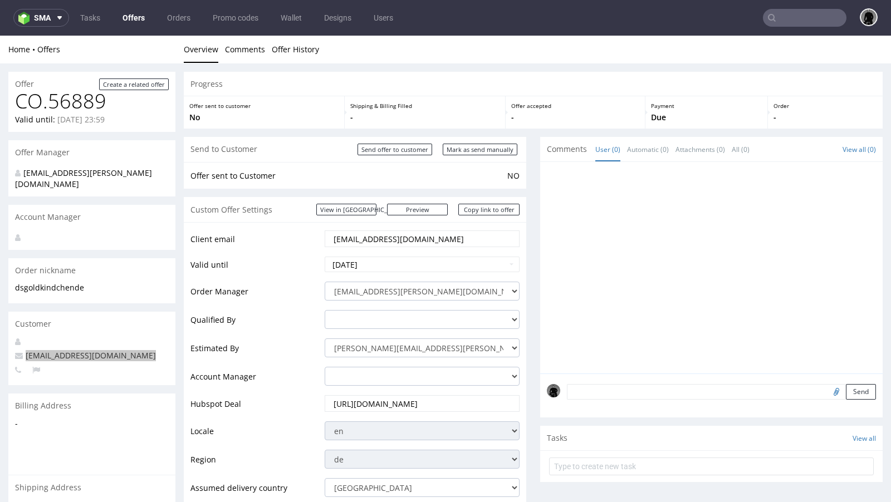
paste input "ds@goldkindchen.de"
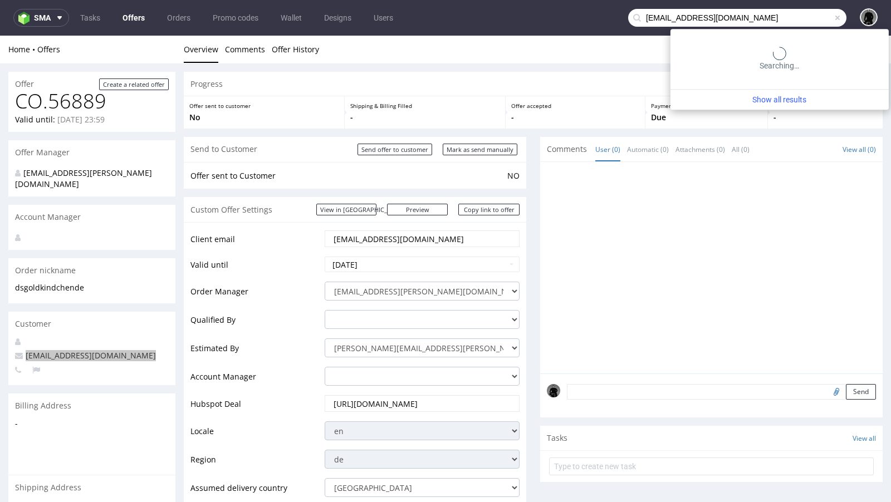
type input "ds@goldkindchen.de"
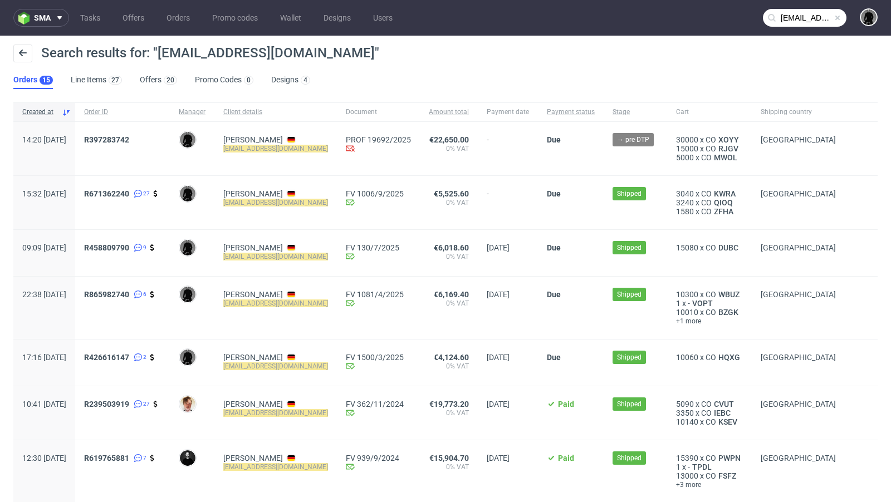
click at [275, 134] on div "Dominik Schulz ds@goldkindchen.de" at bounding box center [275, 148] width 123 height 53
click at [281, 138] on link "Dominik Schulz" at bounding box center [253, 139] width 60 height 9
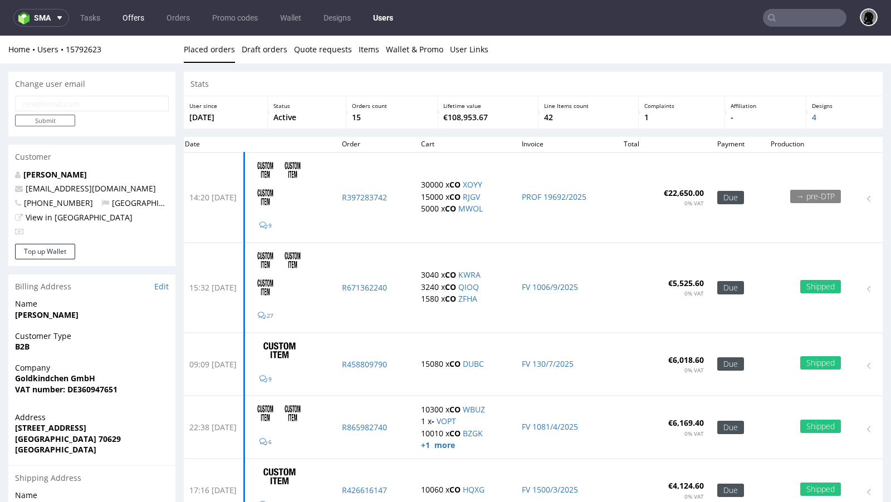
click at [128, 16] on link "Offers" at bounding box center [133, 18] width 35 height 18
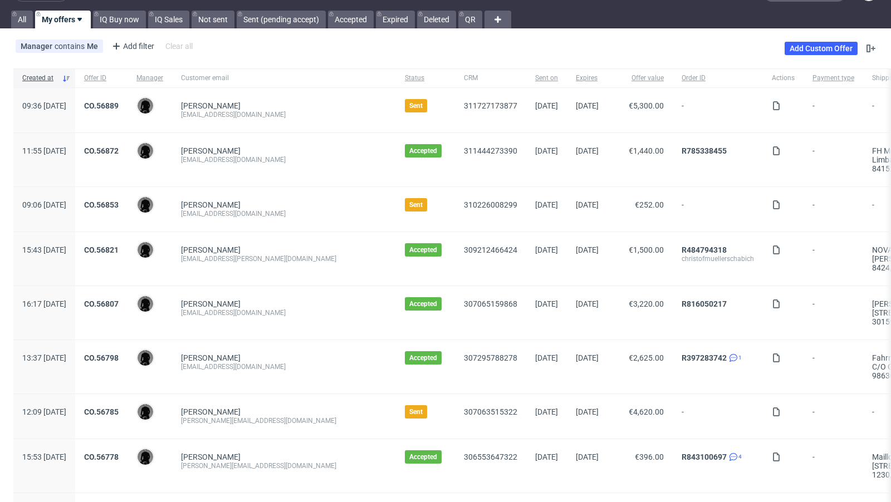
scroll to position [28, 0]
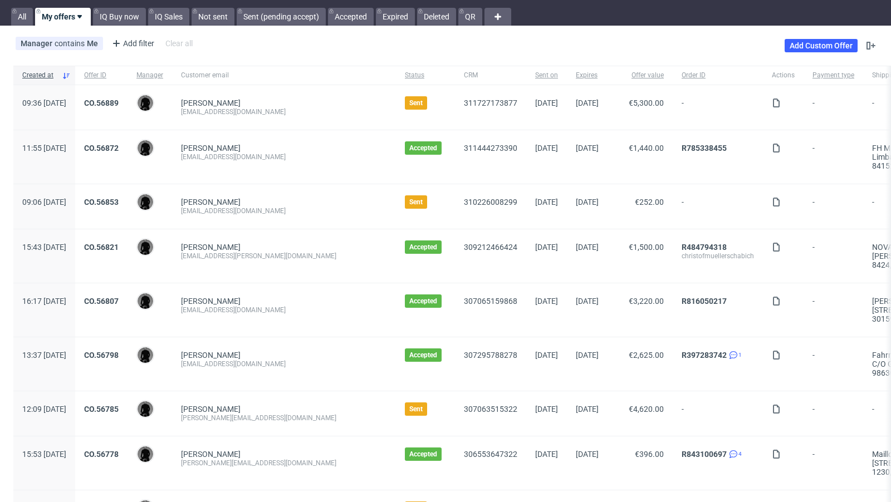
click at [128, 142] on div "CO.56872" at bounding box center [101, 156] width 52 height 53
click at [119, 147] on link "CO.56872" at bounding box center [101, 148] width 35 height 9
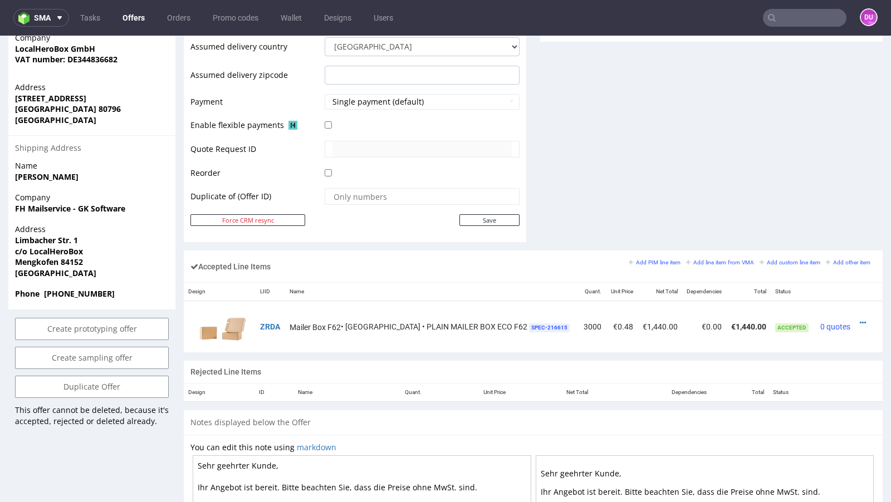
scroll to position [479, 0]
click at [128, 20] on link "Offers" at bounding box center [134, 18] width 36 height 18
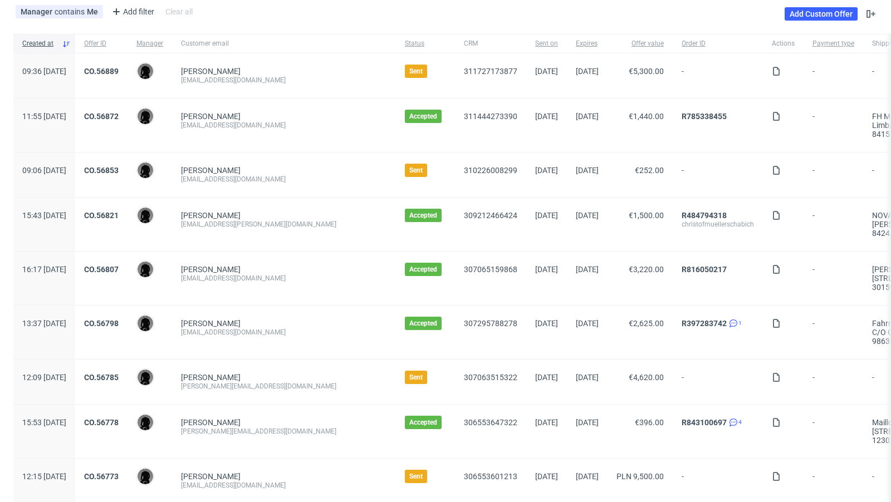
scroll to position [56, 0]
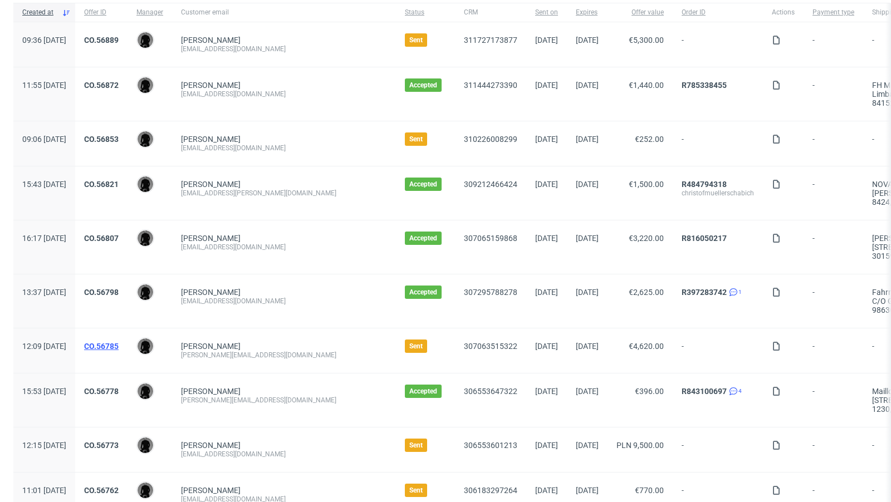
click at [119, 344] on link "CO.56785" at bounding box center [101, 346] width 35 height 9
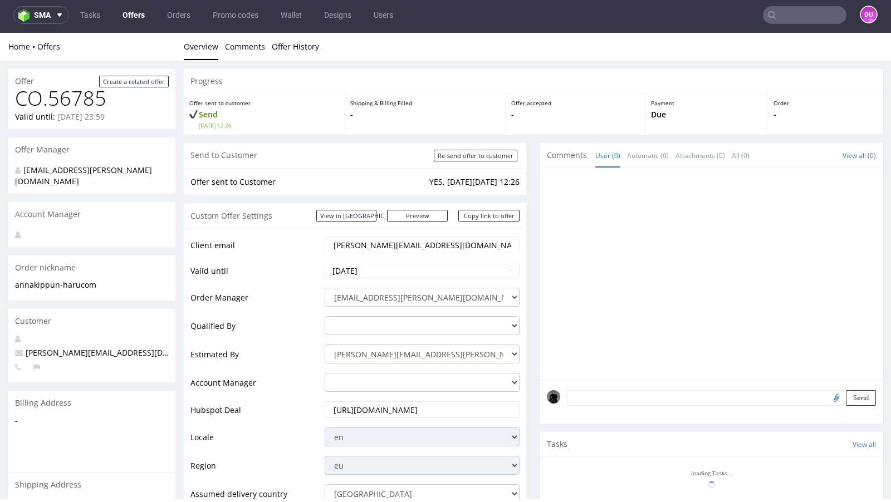
scroll to position [406, 0]
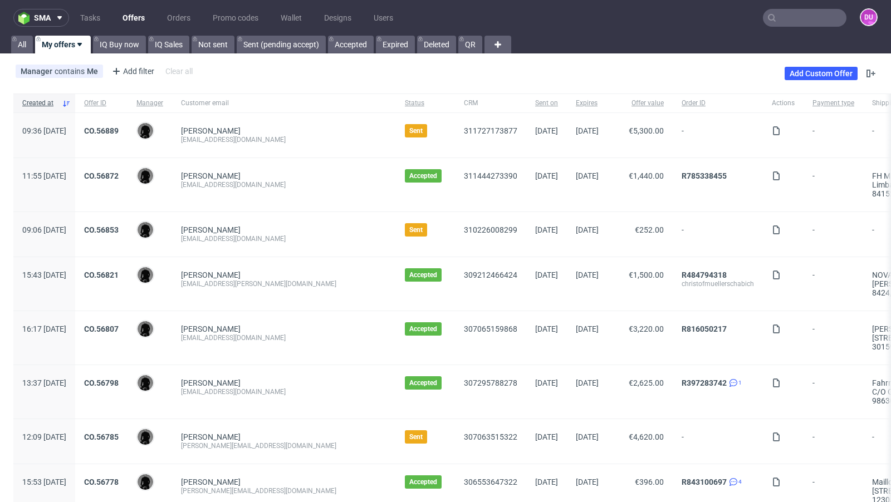
click at [274, 236] on div "[EMAIL_ADDRESS][DOMAIN_NAME]" at bounding box center [284, 238] width 206 height 9
copy div "[EMAIL_ADDRESS][DOMAIN_NAME]"
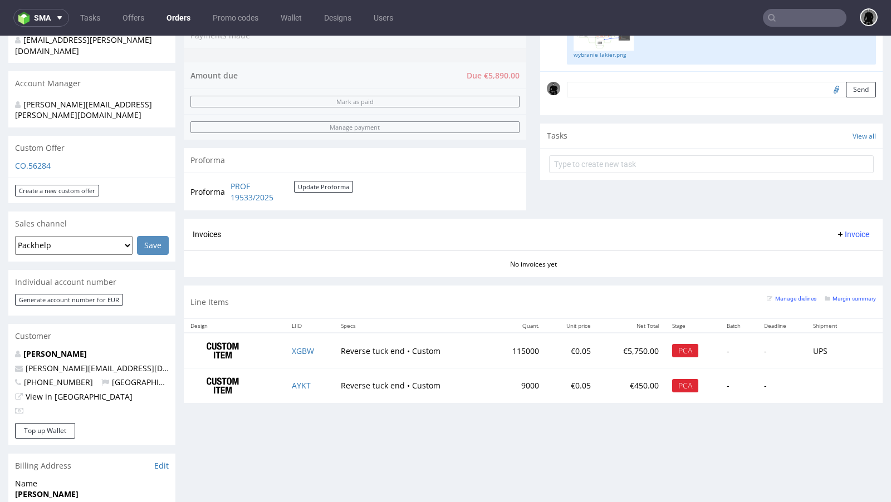
scroll to position [332, 0]
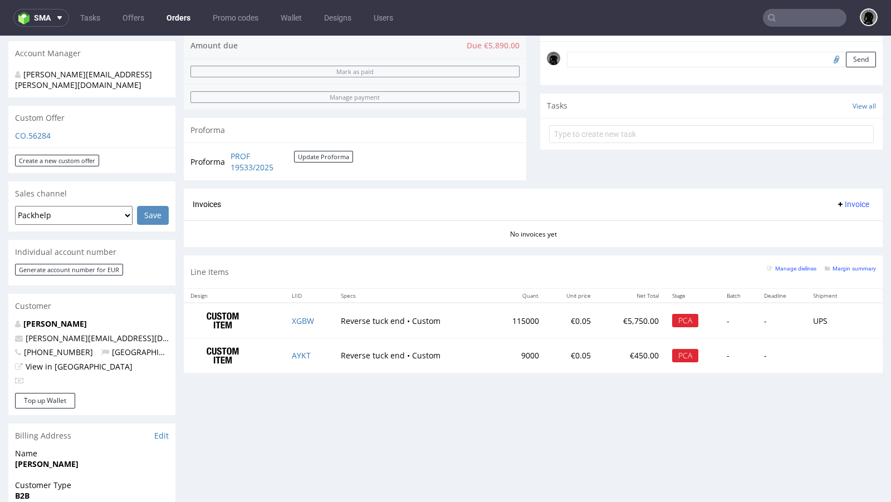
click at [844, 270] on div "Margin summary" at bounding box center [850, 267] width 51 height 11
click at [838, 268] on small "Margin summary" at bounding box center [850, 269] width 51 height 6
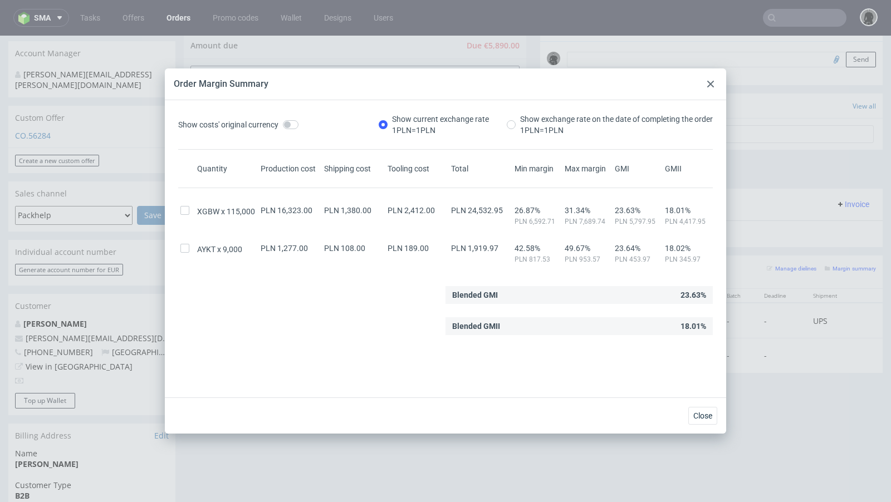
scroll to position [4, 0]
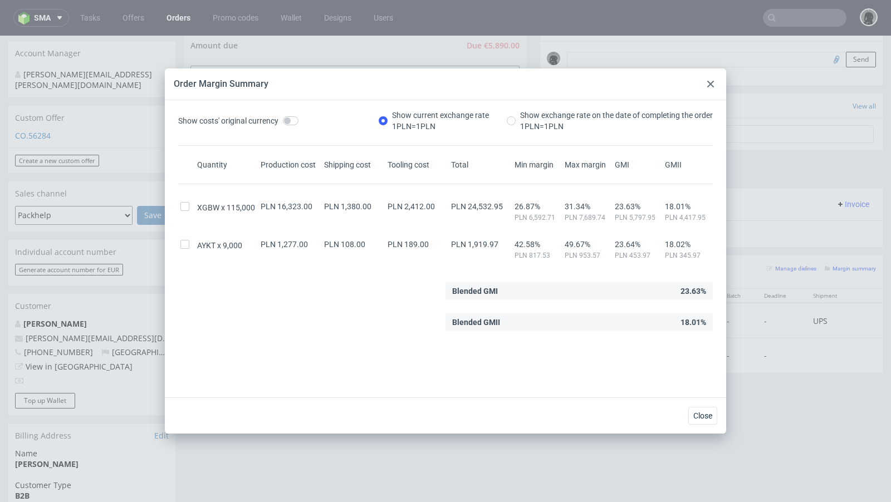
click at [707, 86] on icon at bounding box center [710, 84] width 7 height 7
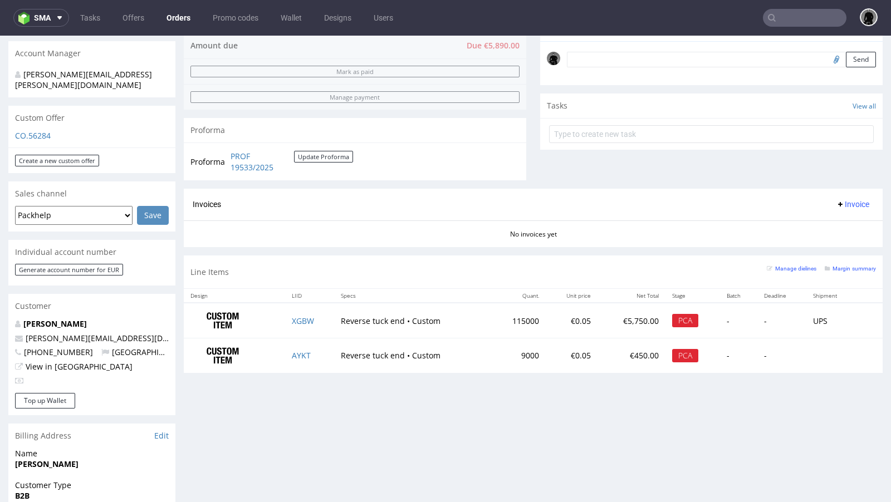
scroll to position [0, 0]
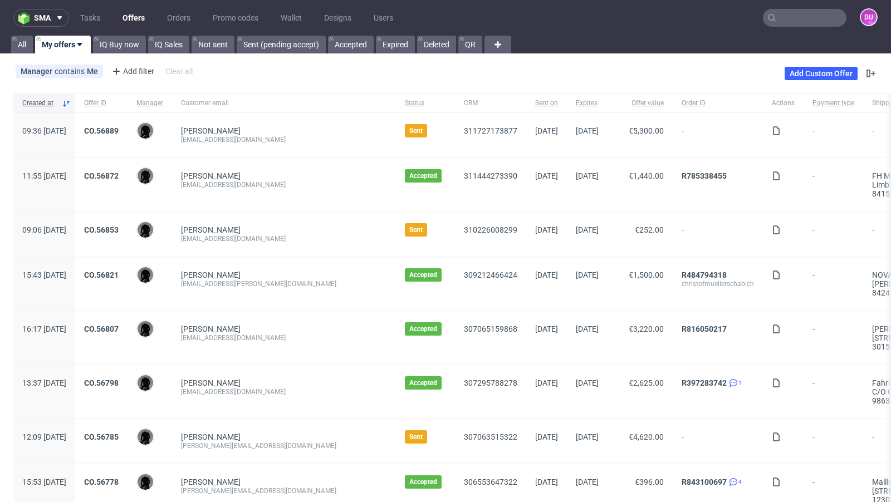
click at [326, 230] on div "Gesine Hütter" at bounding box center [284, 230] width 206 height 9
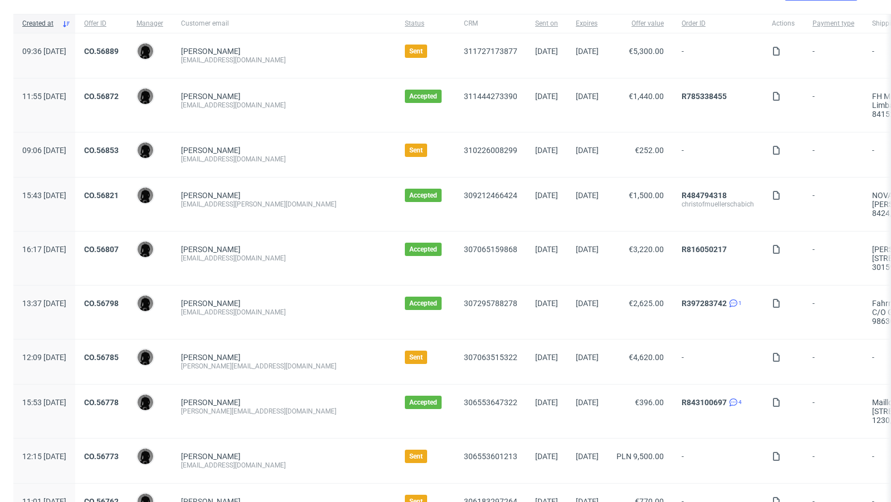
scroll to position [121, 0]
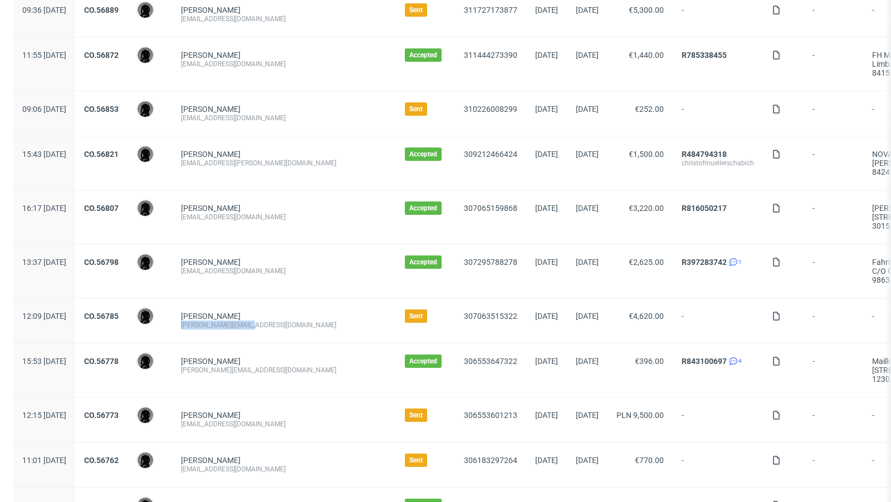
drag, startPoint x: 294, startPoint y: 322, endPoint x: 212, endPoint y: 322, distance: 81.9
click at [212, 322] on div "Anna Mazzonetto anna@kippun-haru.com" at bounding box center [284, 320] width 224 height 45
copy div "[PERSON_NAME][EMAIL_ADDRESS][DOMAIN_NAME]"
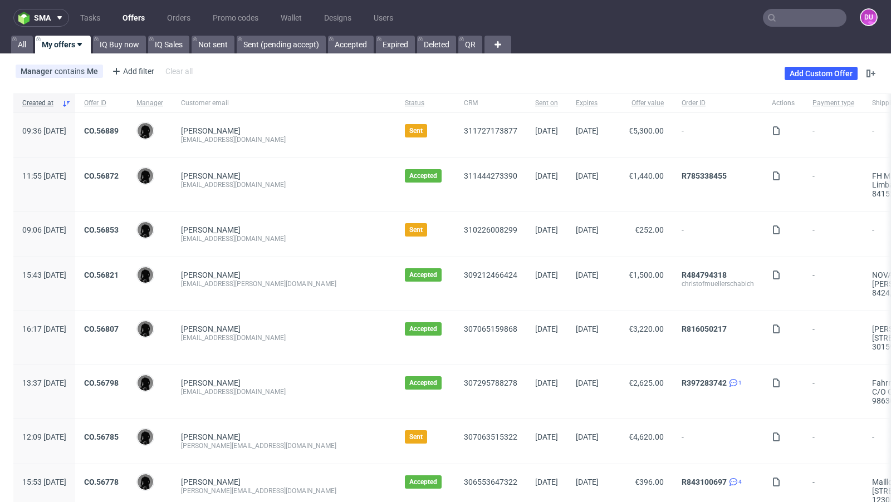
click at [797, 17] on input "text" at bounding box center [805, 18] width 84 height 18
paste input "[PERSON_NAME][EMAIL_ADDRESS][DOMAIN_NAME]"
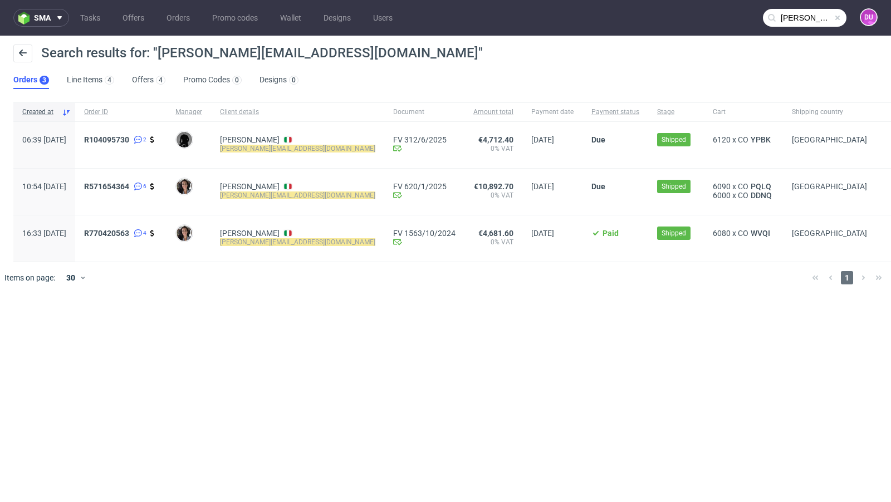
click at [800, 22] on input "[PERSON_NAME][EMAIL_ADDRESS][DOMAIN_NAME]" at bounding box center [805, 18] width 84 height 18
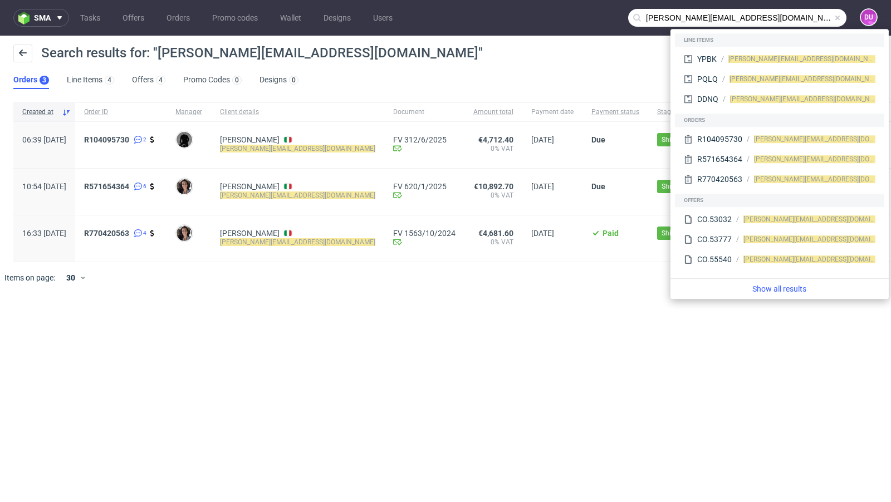
click at [663, 19] on input "[PERSON_NAME][EMAIL_ADDRESS][DOMAIN_NAME]" at bounding box center [737, 18] width 218 height 18
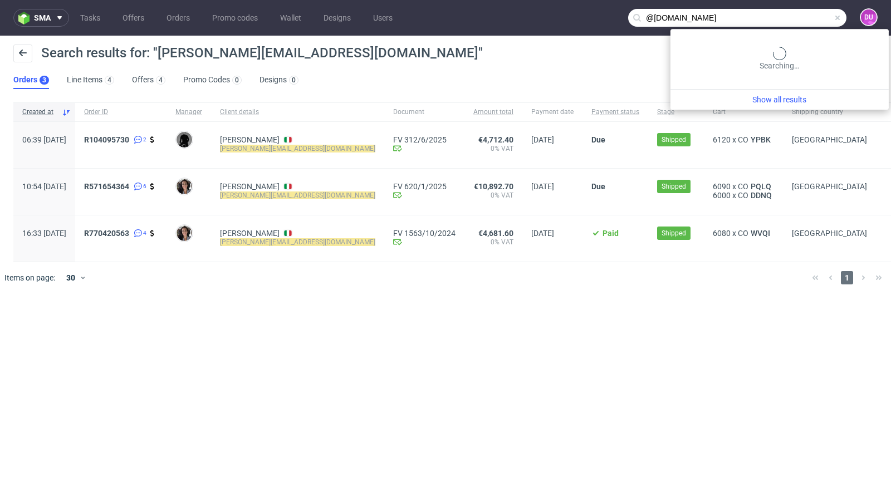
type input "@kippun-haru.com"
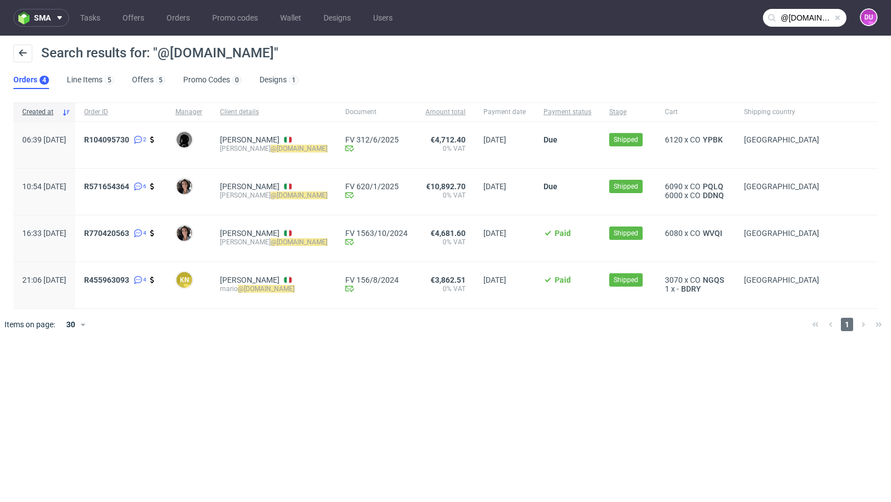
drag, startPoint x: 329, startPoint y: 148, endPoint x: 255, endPoint y: 148, distance: 74.1
click at [255, 148] on div "Anna Mazzonetto anna @kippun-haru.com" at bounding box center [273, 145] width 125 height 46
click at [326, 148] on div "Anna Mazzonetto anna @kippun-haru.com" at bounding box center [273, 145] width 125 height 46
drag, startPoint x: 326, startPoint y: 148, endPoint x: 254, endPoint y: 148, distance: 72.4
click at [254, 148] on div "Anna Mazzonetto anna @kippun-haru.com" at bounding box center [273, 145] width 125 height 46
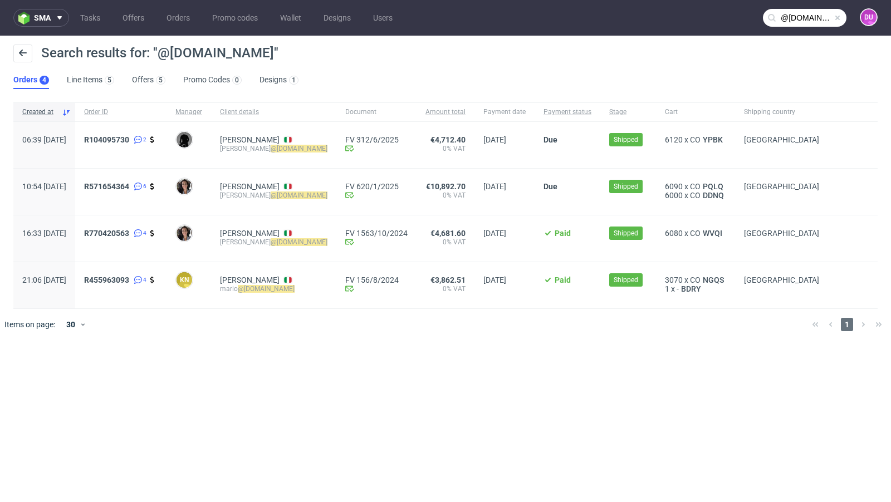
copy div "anna @kippun-haru.com"
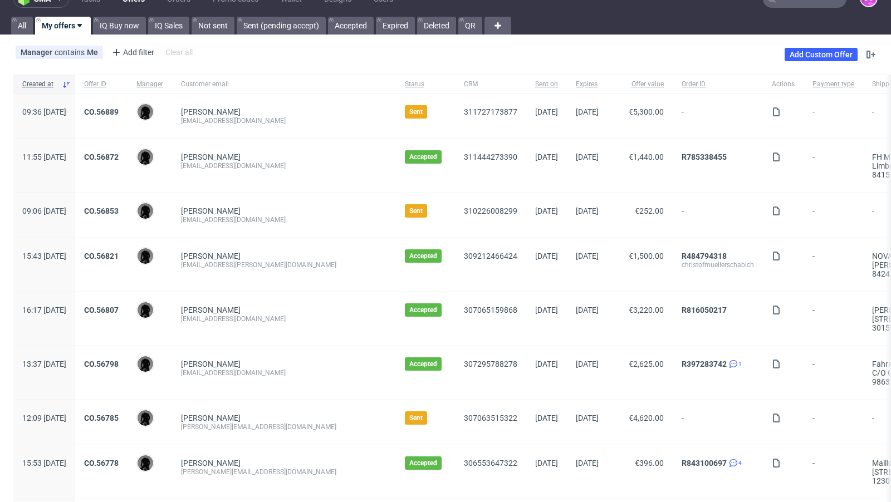
scroll to position [36, 0]
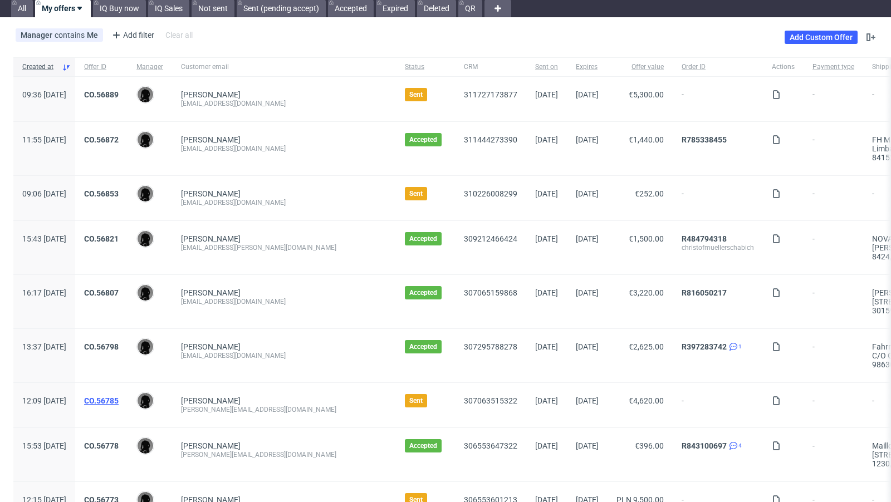
click at [119, 400] on link "CO.56785" at bounding box center [101, 400] width 35 height 9
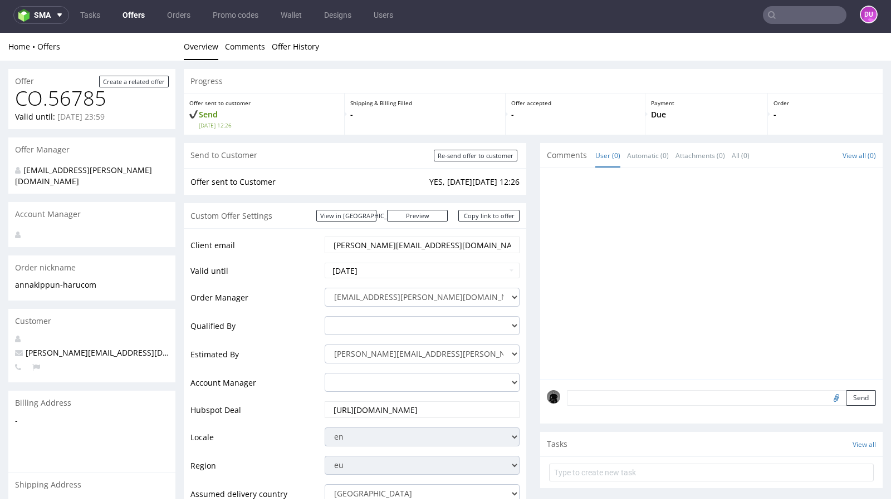
click at [125, 21] on link "Offers" at bounding box center [134, 15] width 36 height 18
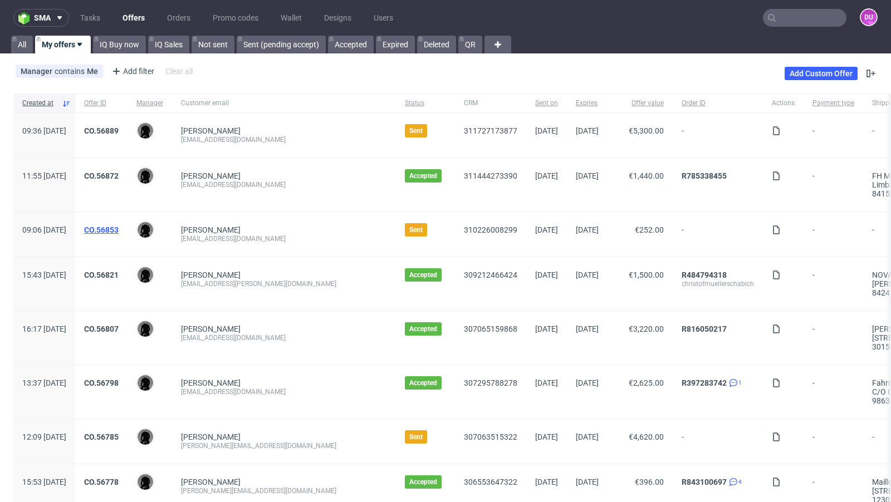
click at [119, 226] on link "CO.56853" at bounding box center [101, 230] width 35 height 9
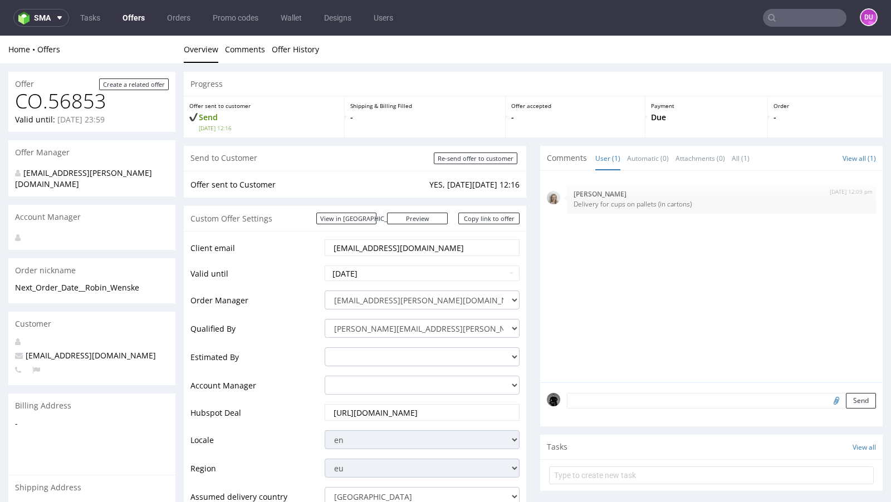
click at [138, 19] on link "Offers" at bounding box center [134, 18] width 36 height 18
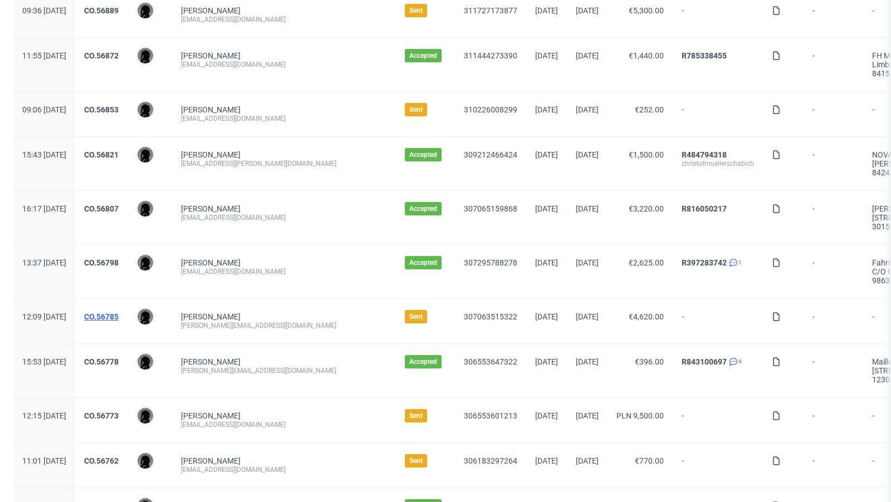
click at [119, 313] on link "CO.56785" at bounding box center [101, 316] width 35 height 9
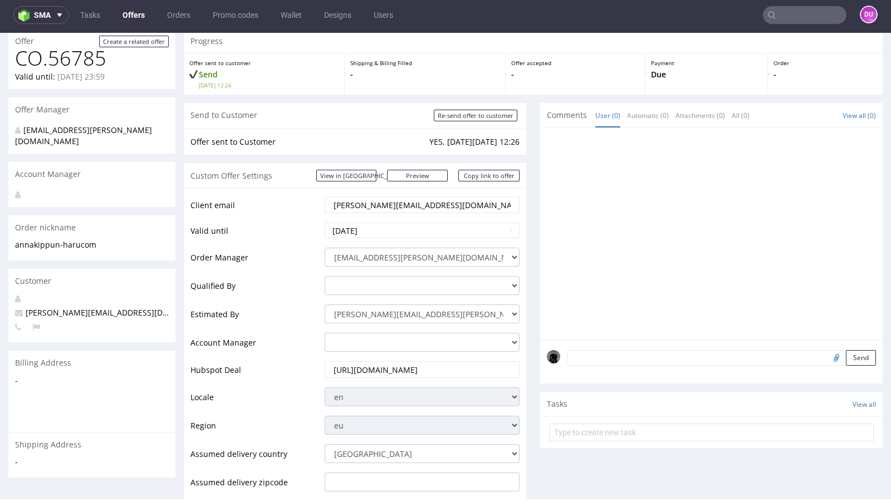
scroll to position [41, 0]
click at [474, 175] on link "Copy link to offer" at bounding box center [488, 175] width 61 height 12
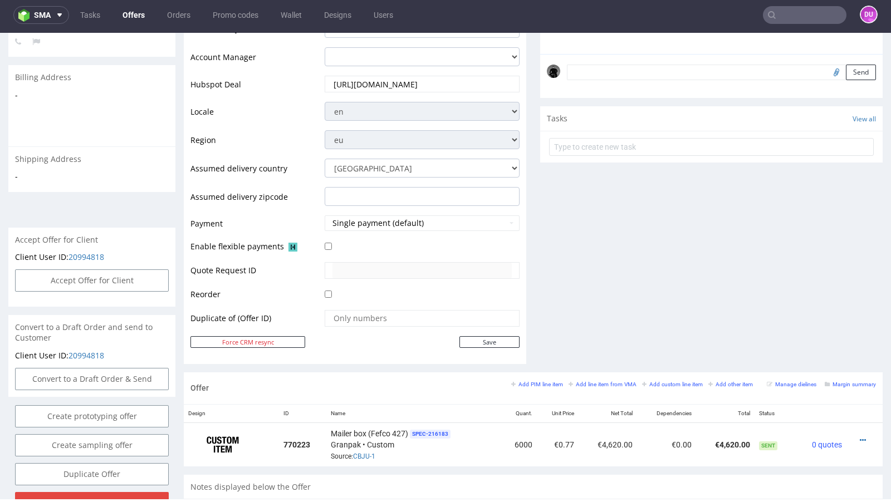
scroll to position [47, 0]
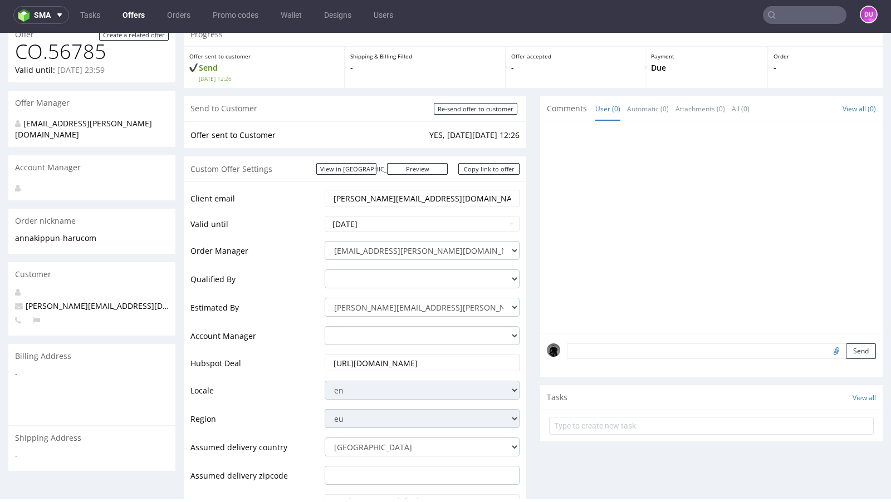
click at [131, 7] on link "Offers" at bounding box center [134, 15] width 36 height 18
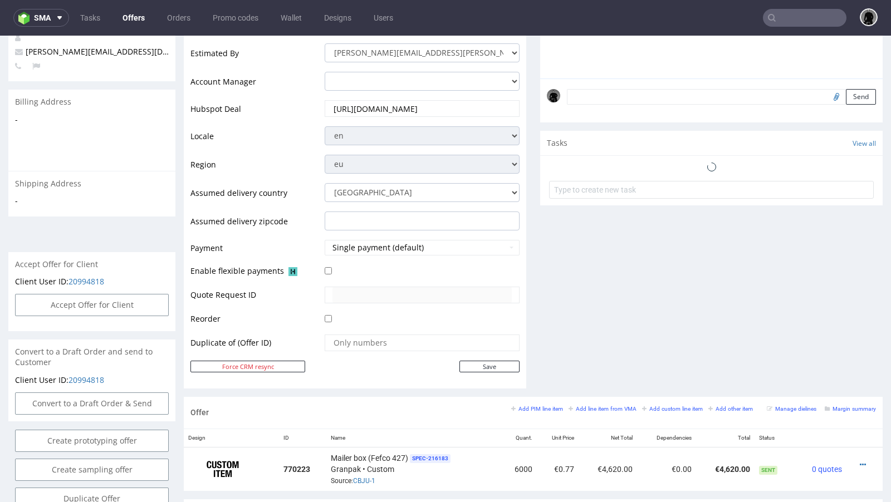
scroll to position [325, 0]
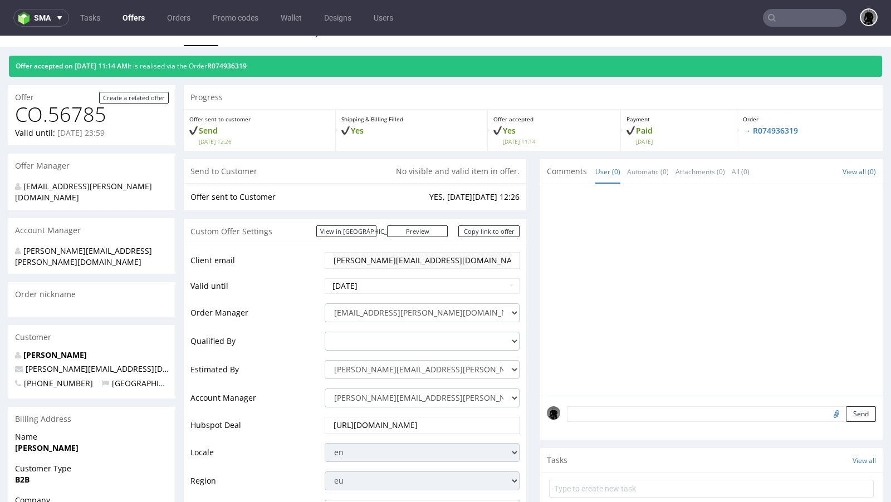
scroll to position [10, 0]
